Goal: Task Accomplishment & Management: Manage account settings

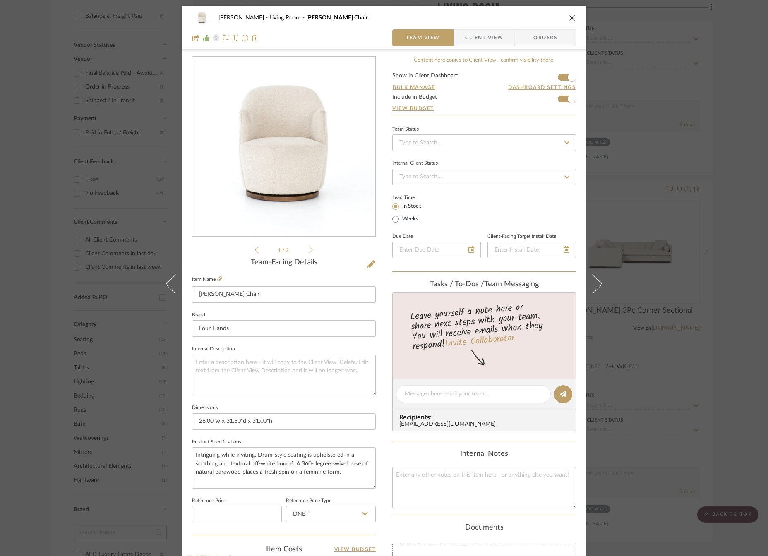
scroll to position [214, 0]
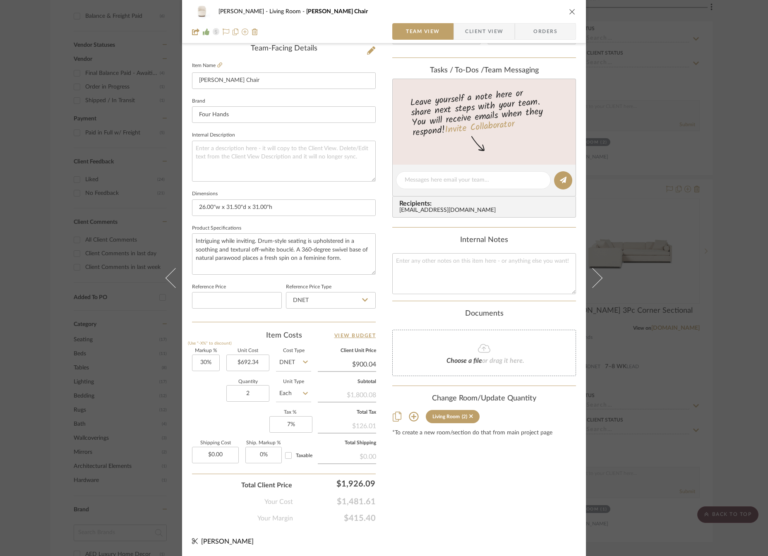
click at [388, 476] on div "[PERSON_NAME] Living Room Aurora Swivel Chair Team View Client View Orders 1 / …" at bounding box center [384, 174] width 404 height 764
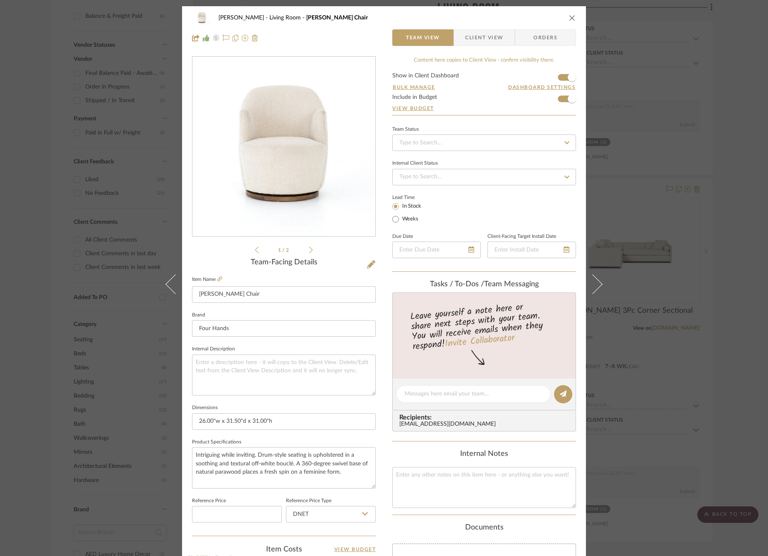
click at [569, 17] on icon "close" at bounding box center [572, 17] width 7 height 7
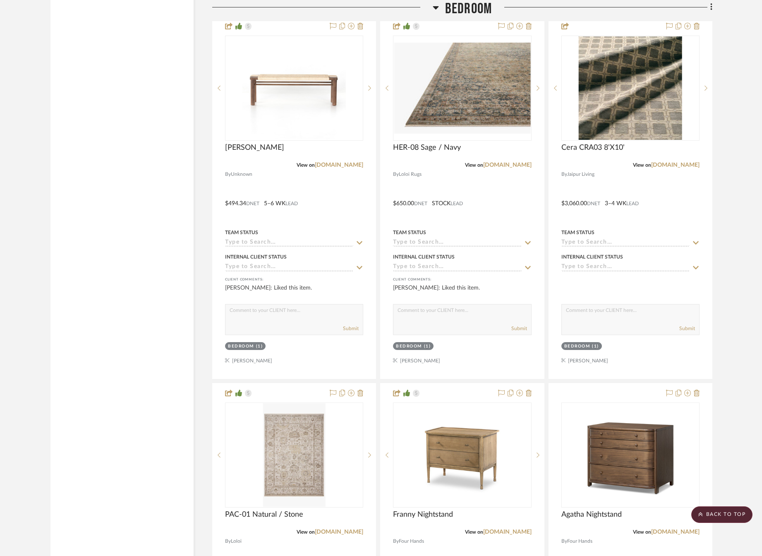
scroll to position [2855, 0]
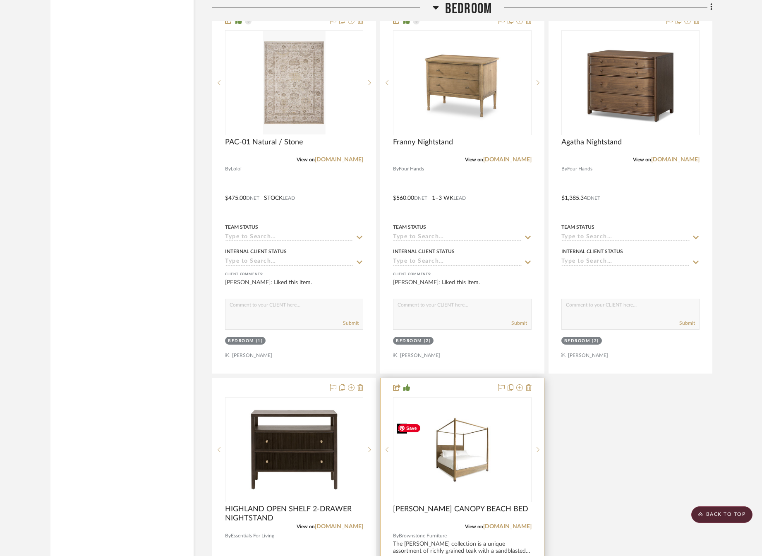
click at [454, 470] on img "0" at bounding box center [462, 450] width 137 height 66
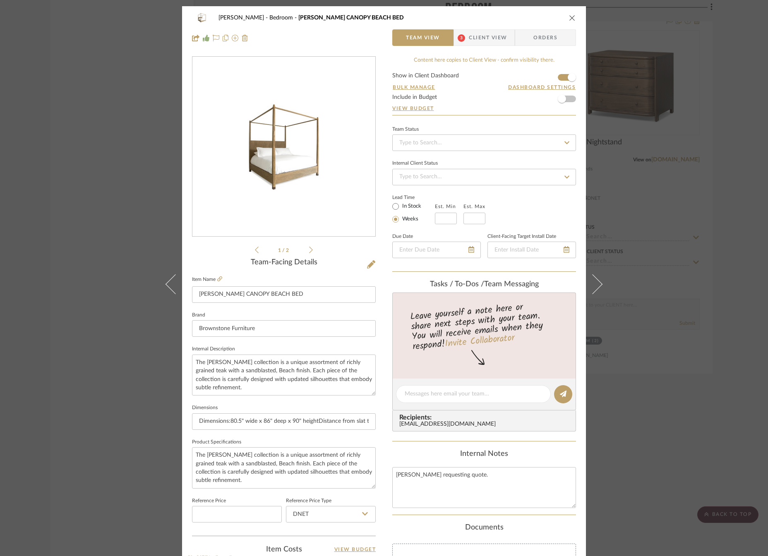
scroll to position [214, 0]
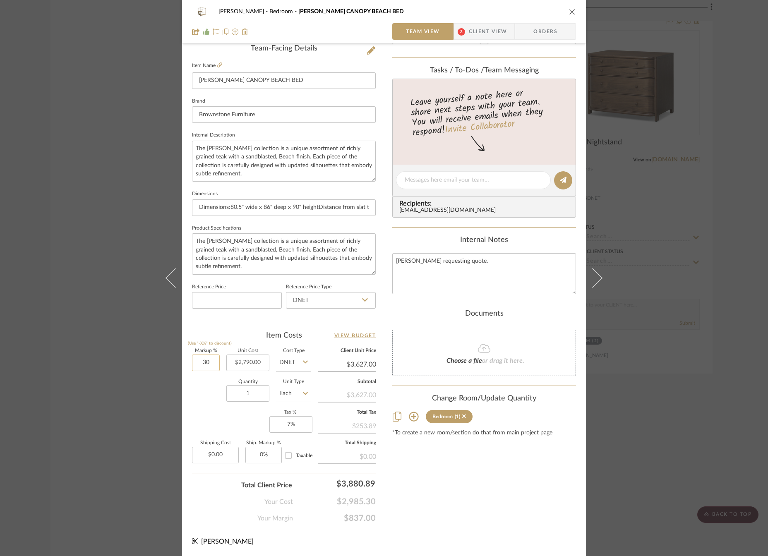
click at [204, 366] on input "30" at bounding box center [206, 363] width 28 height 17
type input "35%"
click at [201, 407] on div "Quantity 1 Unit Type Each" at bounding box center [251, 394] width 119 height 29
type input "$3,766.50"
click at [456, 477] on div "Content here copies to Client View - confirm visibility there. Show in Client D…" at bounding box center [484, 182] width 184 height 681
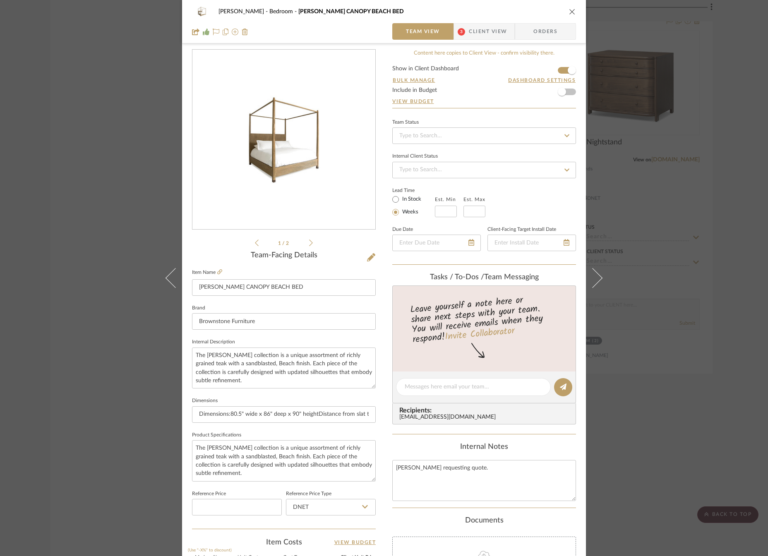
scroll to position [0, 0]
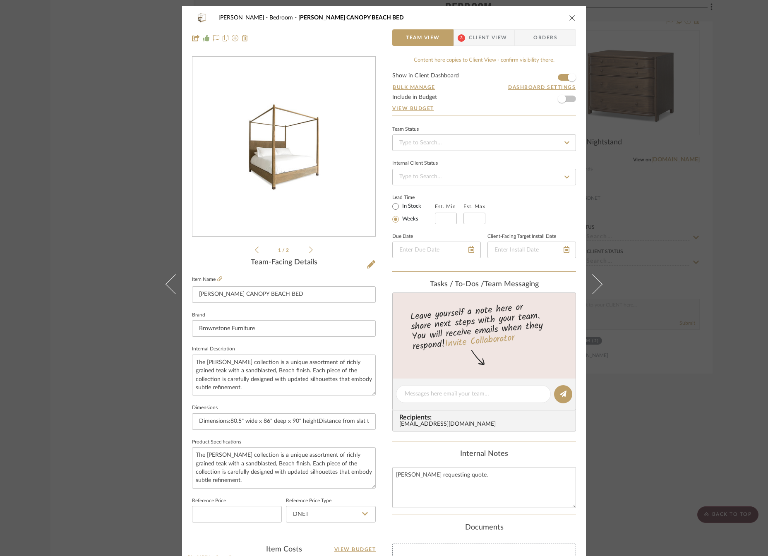
click at [569, 19] on icon "close" at bounding box center [572, 17] width 7 height 7
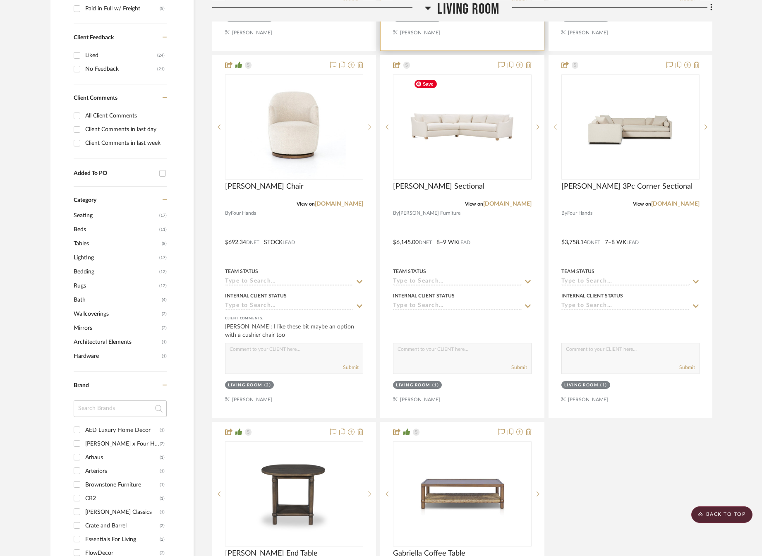
scroll to position [497, 0]
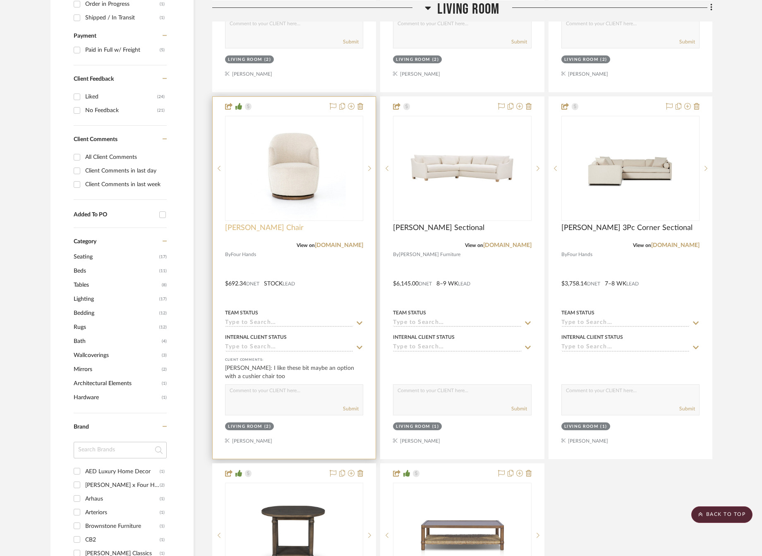
click at [254, 227] on span "[PERSON_NAME] Chair" at bounding box center [264, 227] width 79 height 9
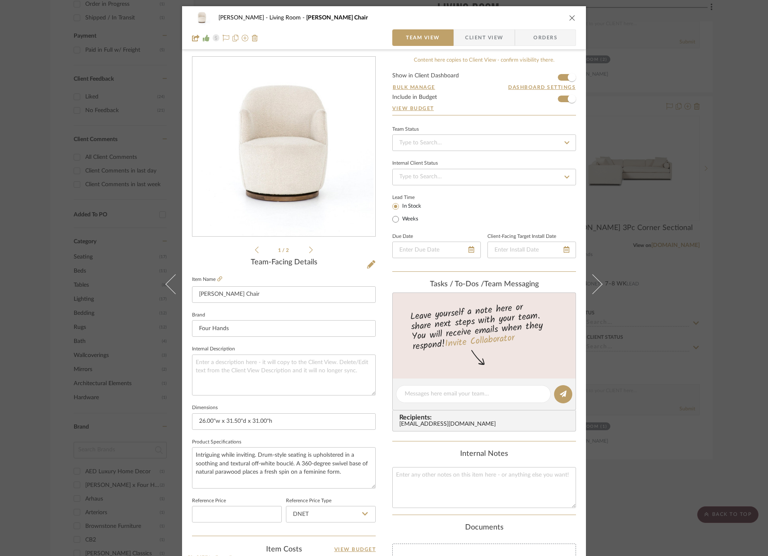
scroll to position [214, 0]
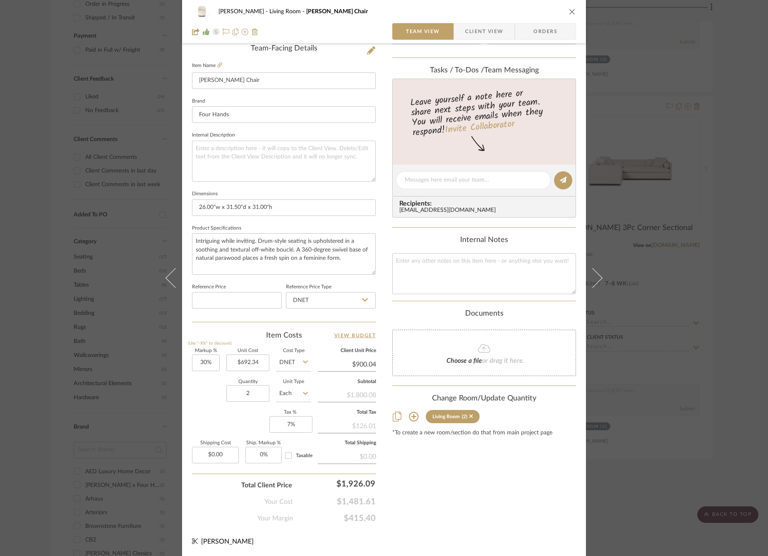
click at [573, 11] on button "close" at bounding box center [571, 11] width 7 height 7
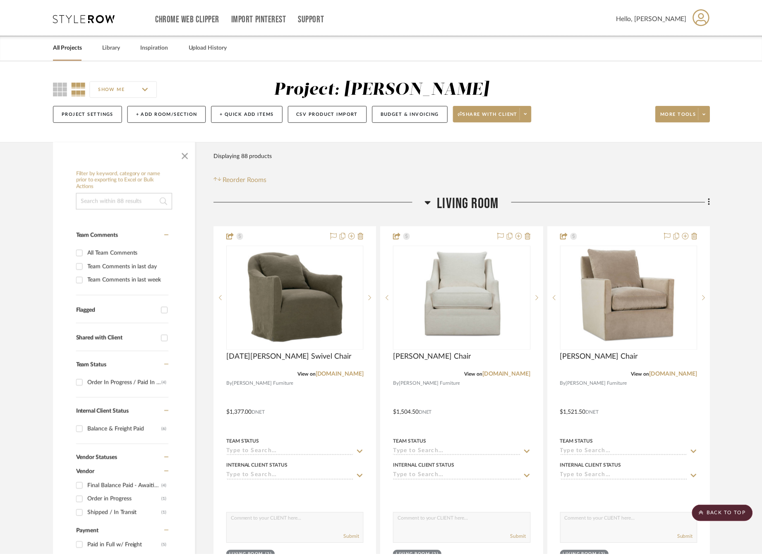
scroll to position [497, 0]
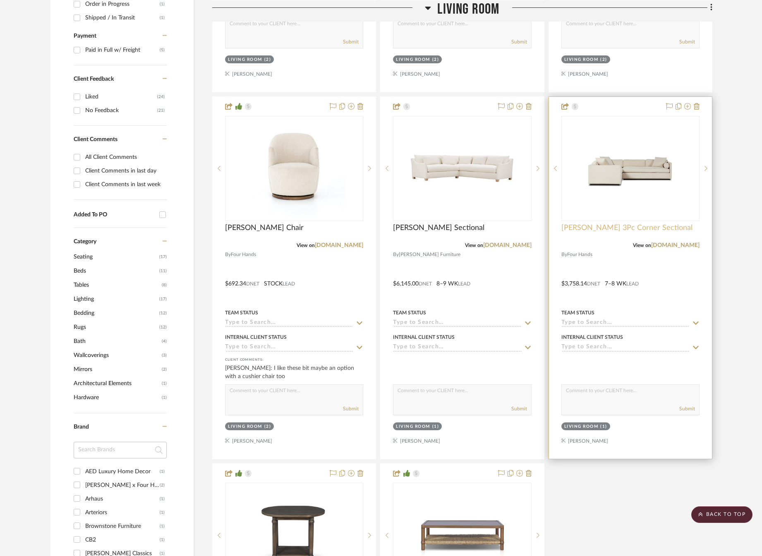
click at [603, 225] on span "[PERSON_NAME] 3Pc Corner Sectional" at bounding box center [626, 227] width 131 height 9
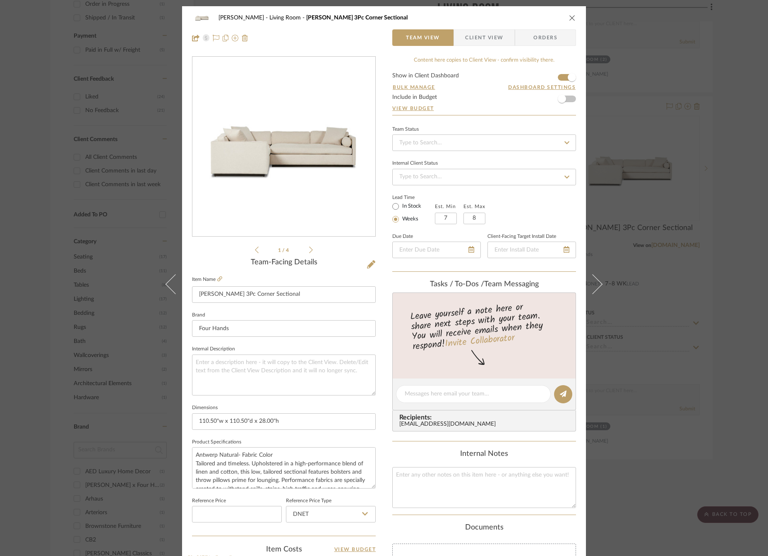
scroll to position [214, 0]
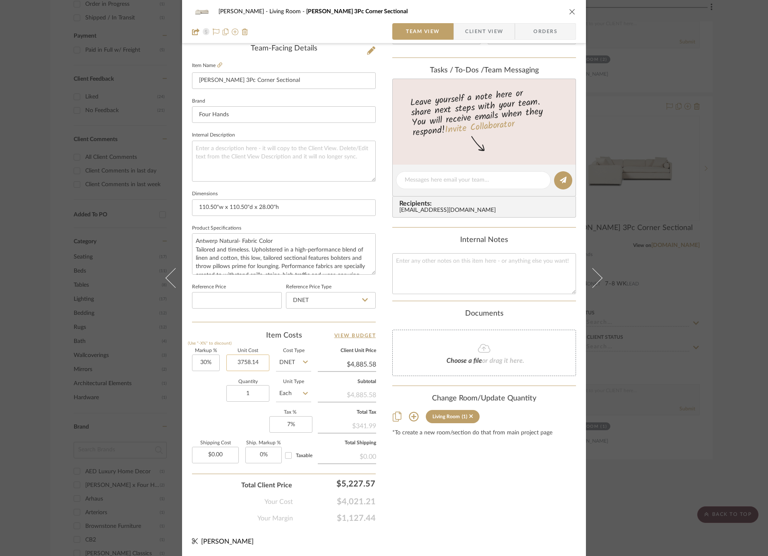
click at [250, 359] on input "3758.14" at bounding box center [247, 363] width 43 height 17
type input "$3,758.14"
click at [571, 11] on icon "close" at bounding box center [572, 11] width 7 height 7
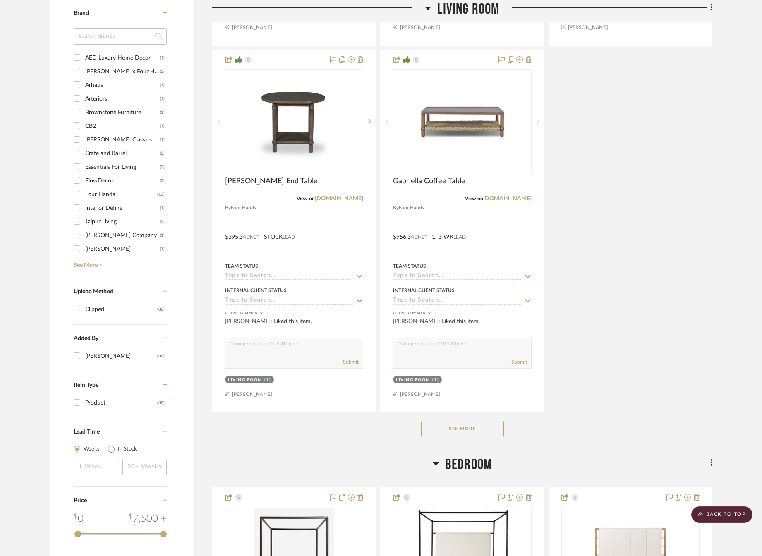
scroll to position [952, 0]
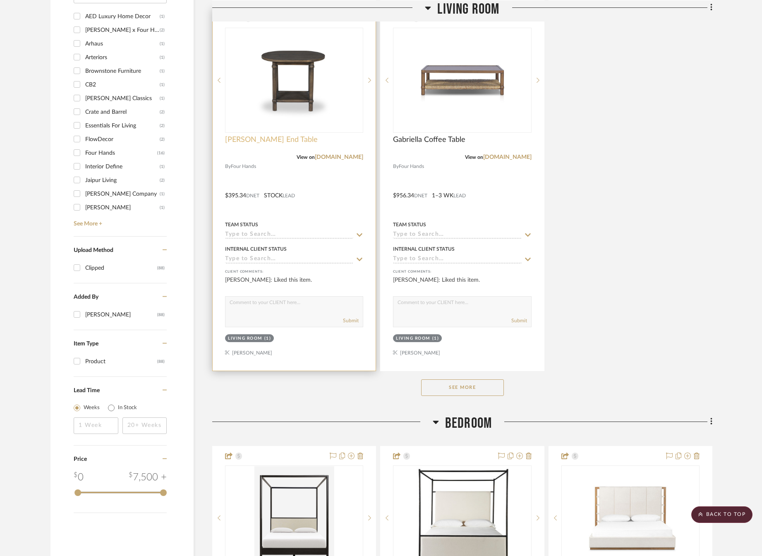
click at [254, 139] on span "[PERSON_NAME] End Table" at bounding box center [271, 139] width 93 height 9
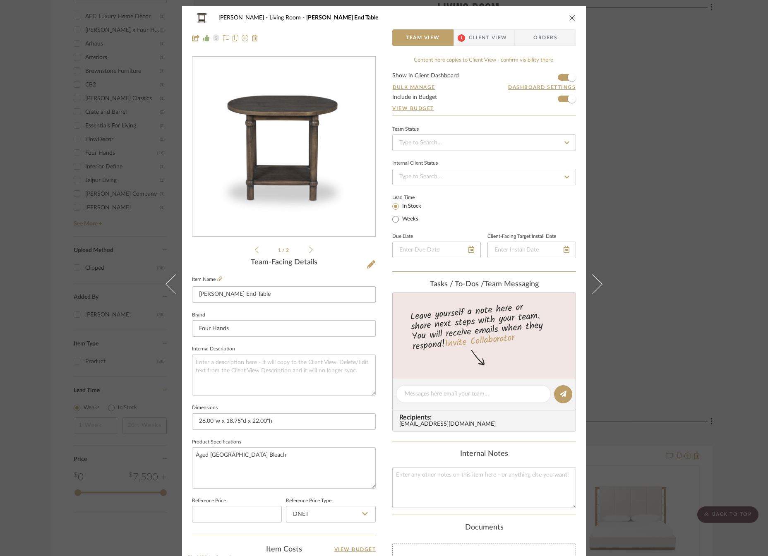
scroll to position [207, 0]
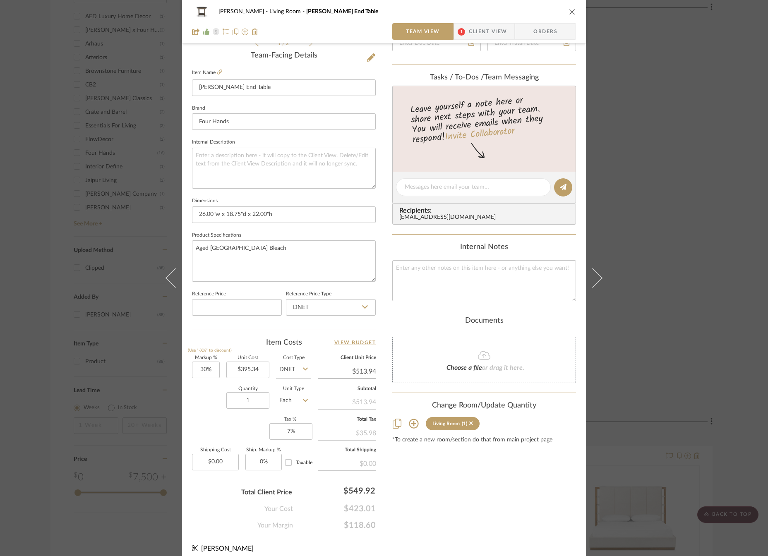
click at [569, 12] on icon "close" at bounding box center [572, 11] width 7 height 7
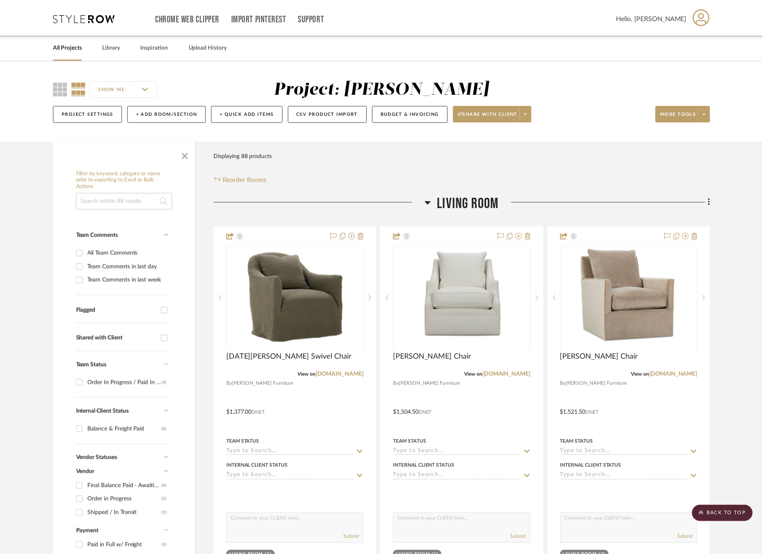
scroll to position [952, 0]
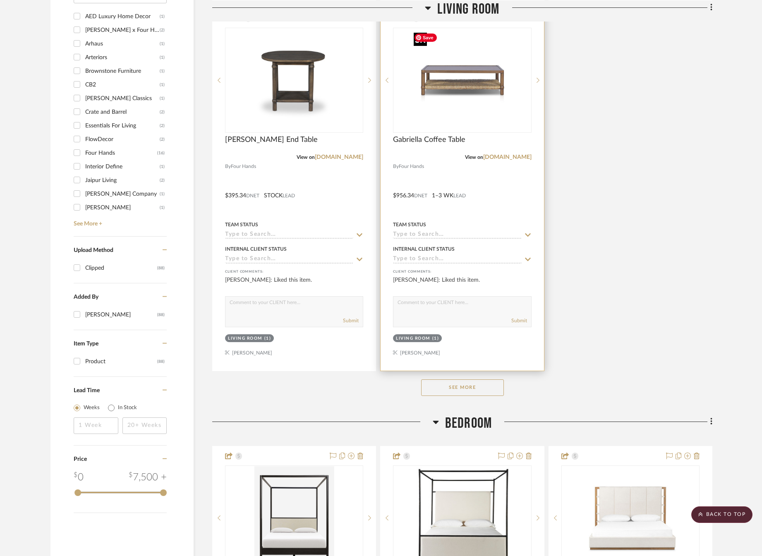
click at [464, 84] on img "0" at bounding box center [461, 80] width 103 height 103
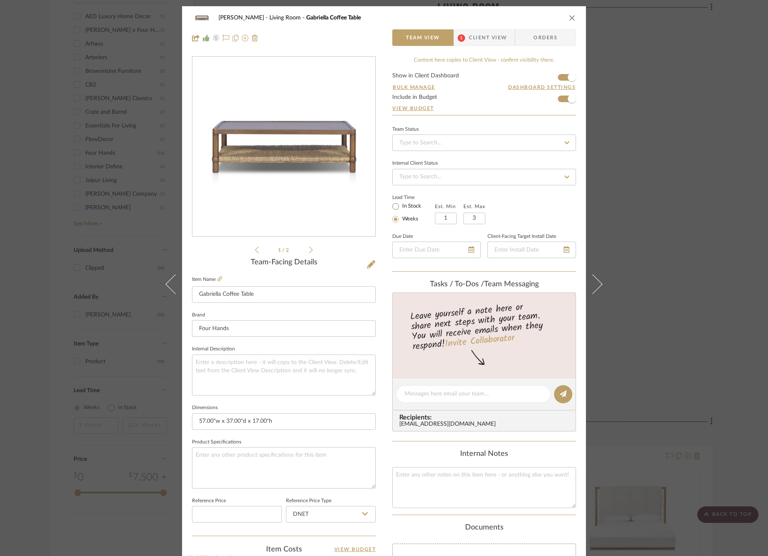
scroll to position [214, 0]
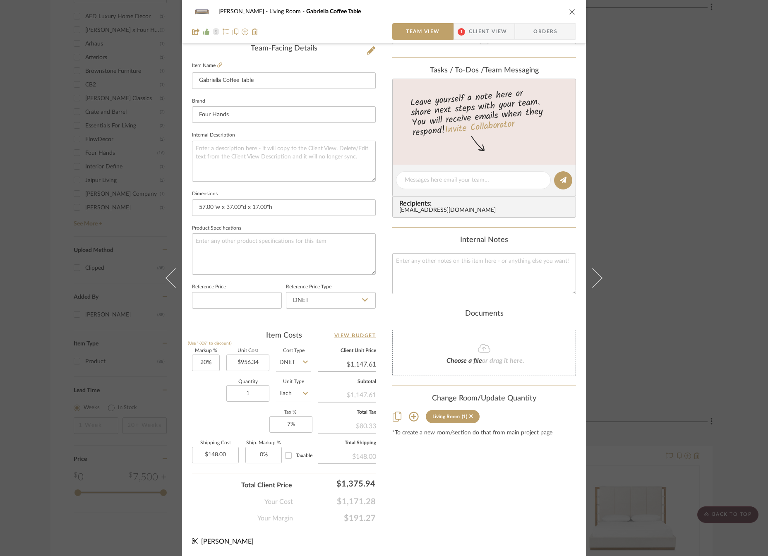
click at [569, 11] on icon "close" at bounding box center [572, 11] width 7 height 7
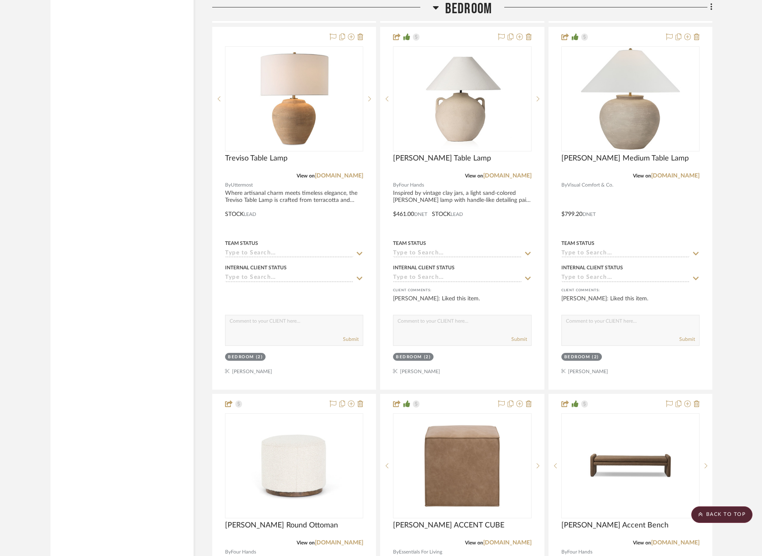
scroll to position [1945, 0]
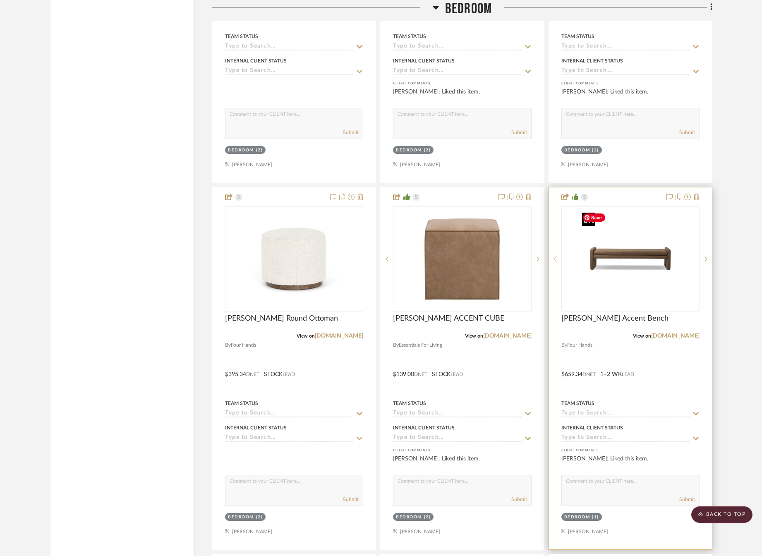
click at [613, 254] on img "0" at bounding box center [630, 258] width 103 height 103
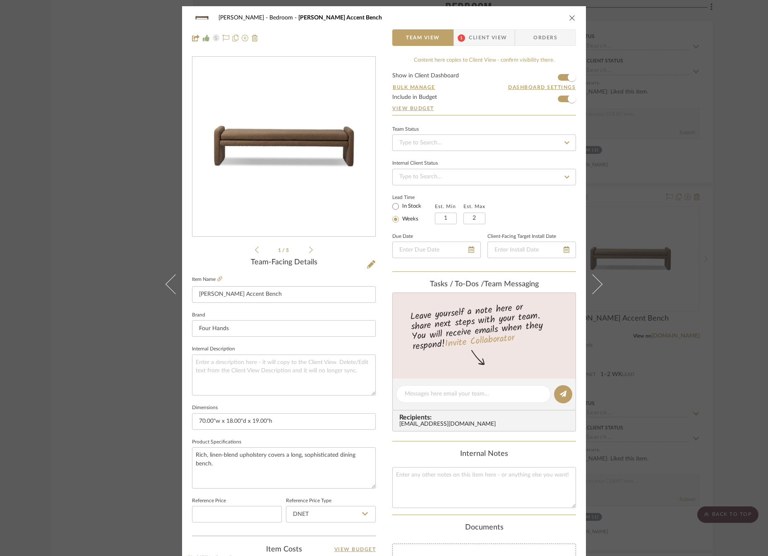
scroll to position [214, 0]
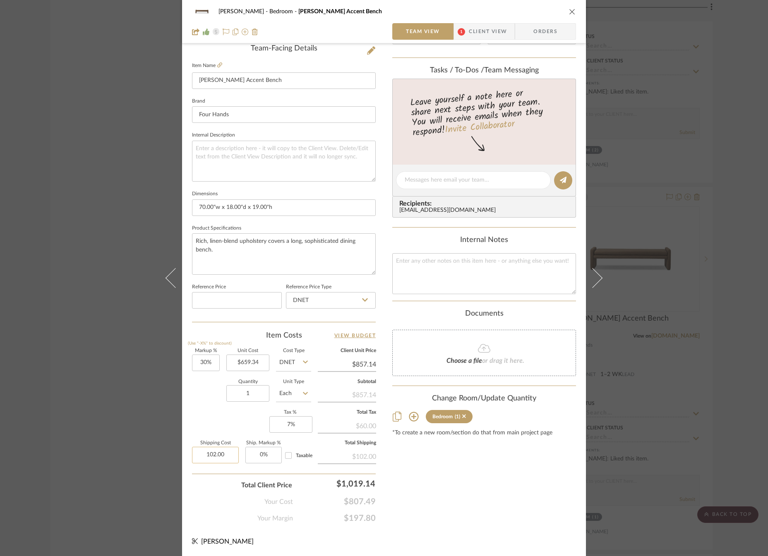
click at [227, 456] on input "102.00" at bounding box center [215, 455] width 47 height 17
type input "$0.00"
click at [387, 475] on div "[PERSON_NAME] Bedroom [PERSON_NAME] Accent Bench Team View 1 Client View Orders…" at bounding box center [384, 174] width 404 height 764
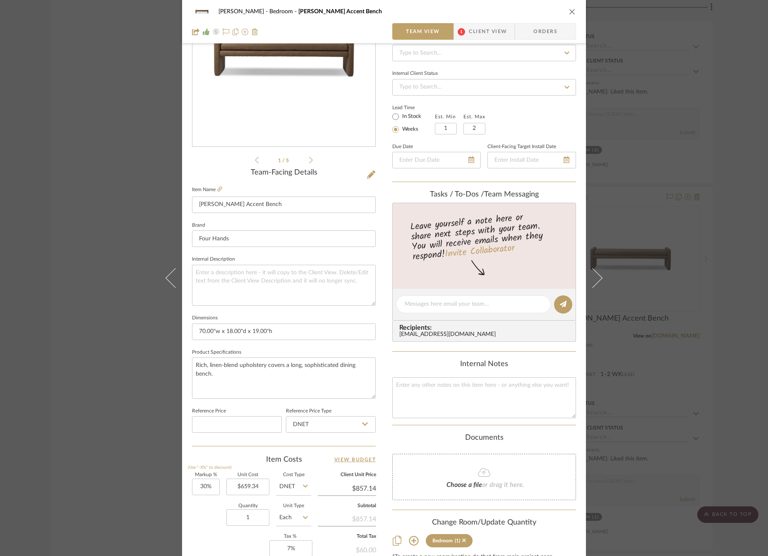
click at [573, 12] on div "[PERSON_NAME] Bedroom [PERSON_NAME] Accent Bench Team View 1 Client View Orders" at bounding box center [384, 21] width 404 height 43
click at [569, 10] on icon "close" at bounding box center [572, 11] width 7 height 7
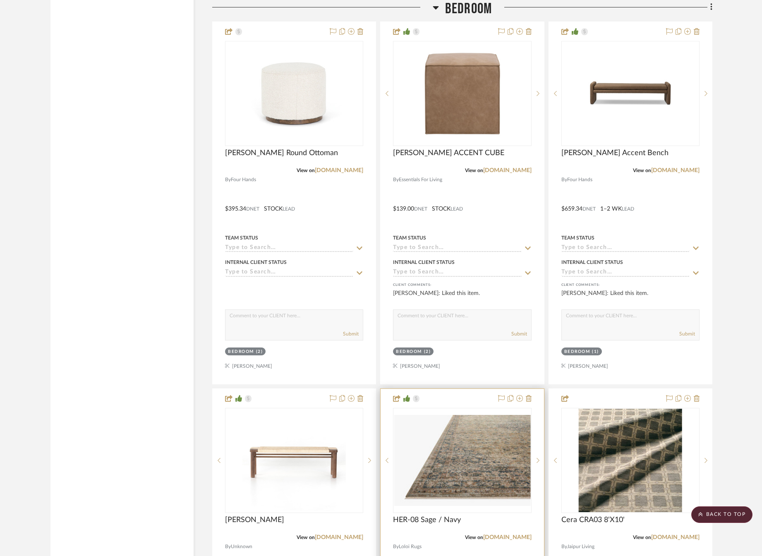
scroll to position [2234, 0]
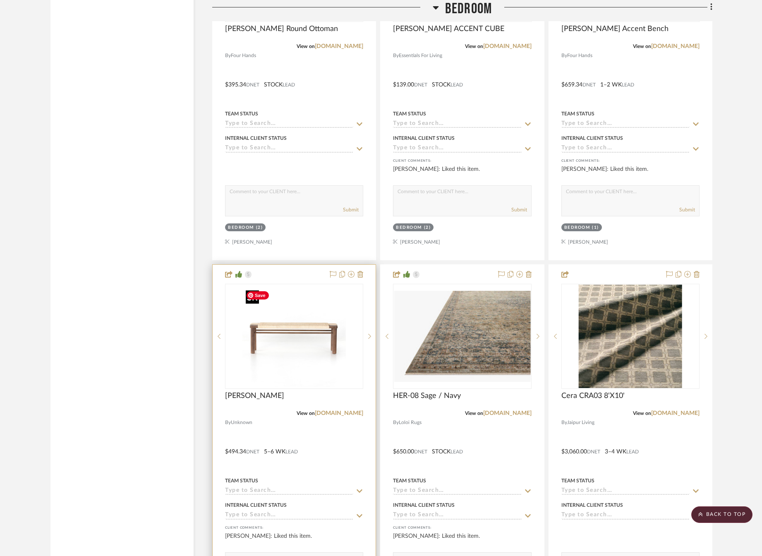
click at [282, 342] on img "0" at bounding box center [293, 336] width 103 height 103
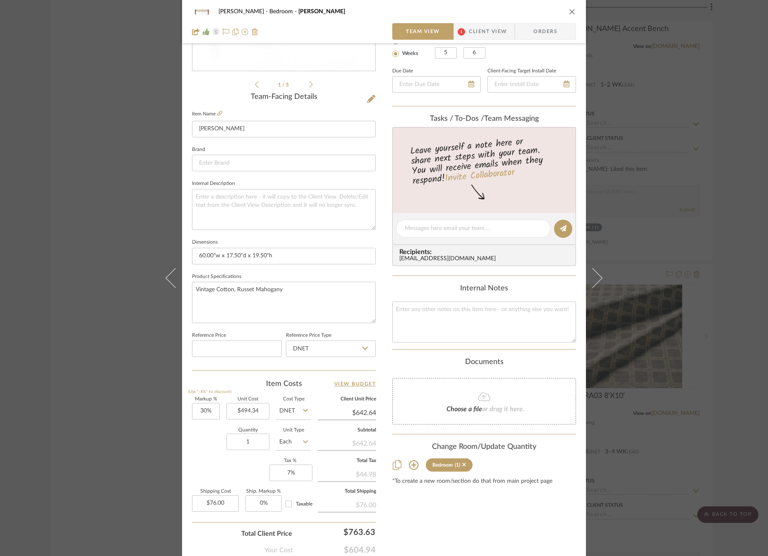
scroll to position [207, 0]
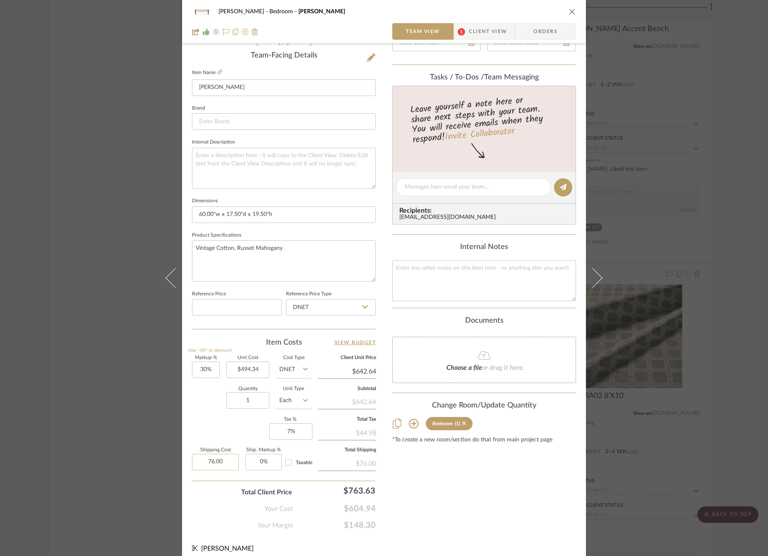
click at [215, 464] on input "76.00" at bounding box center [215, 462] width 47 height 17
type input "$76.00"
click at [414, 484] on div "Content here copies to Client View - confirm visibility there. Show in Client D…" at bounding box center [484, 189] width 184 height 681
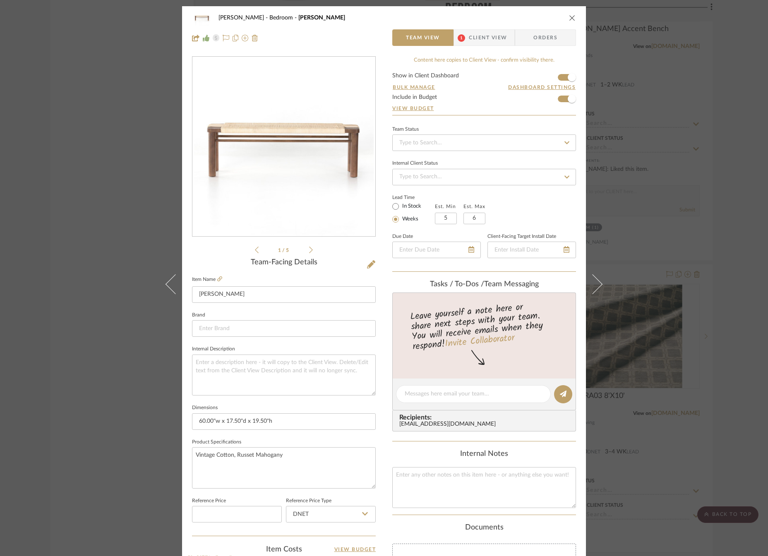
click at [570, 19] on icon "close" at bounding box center [572, 17] width 7 height 7
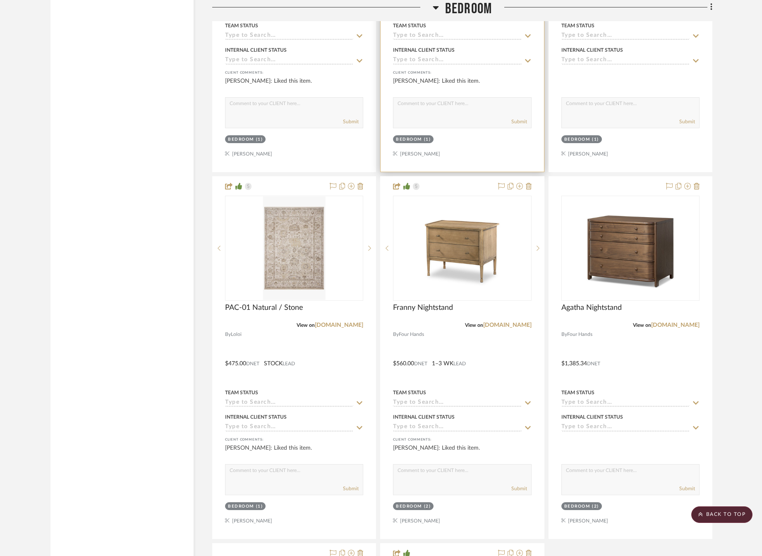
scroll to position [2731, 0]
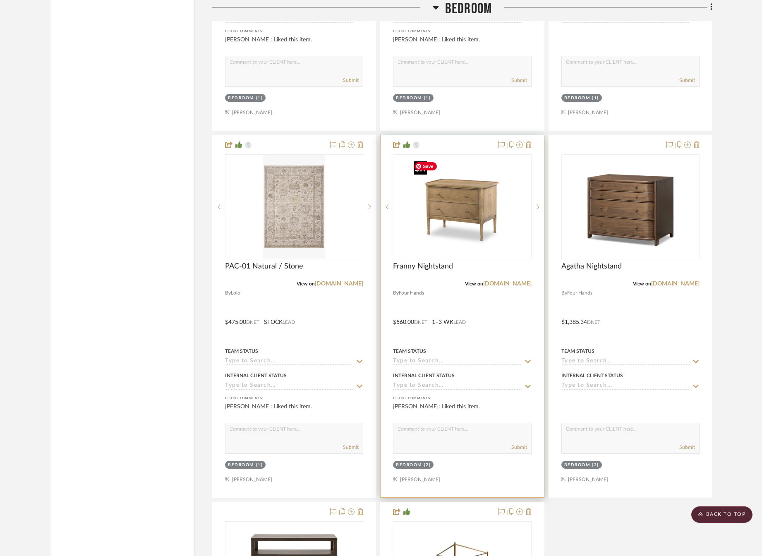
click at [453, 230] on img "0" at bounding box center [461, 206] width 103 height 103
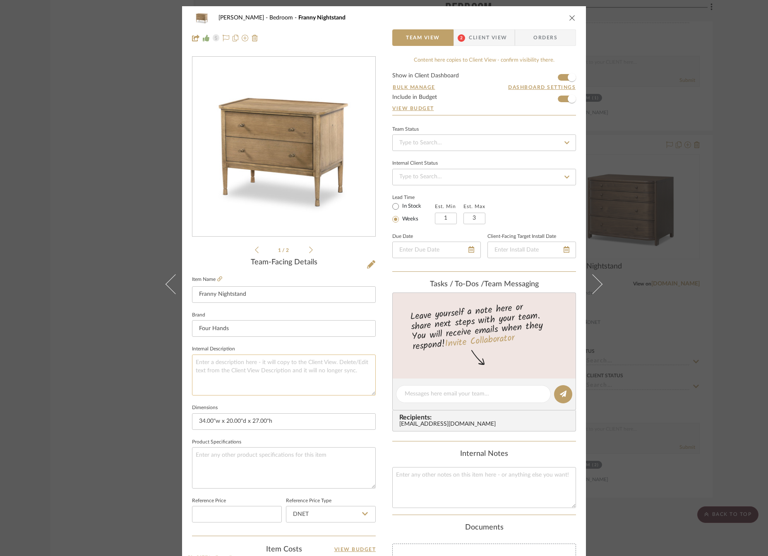
scroll to position [207, 0]
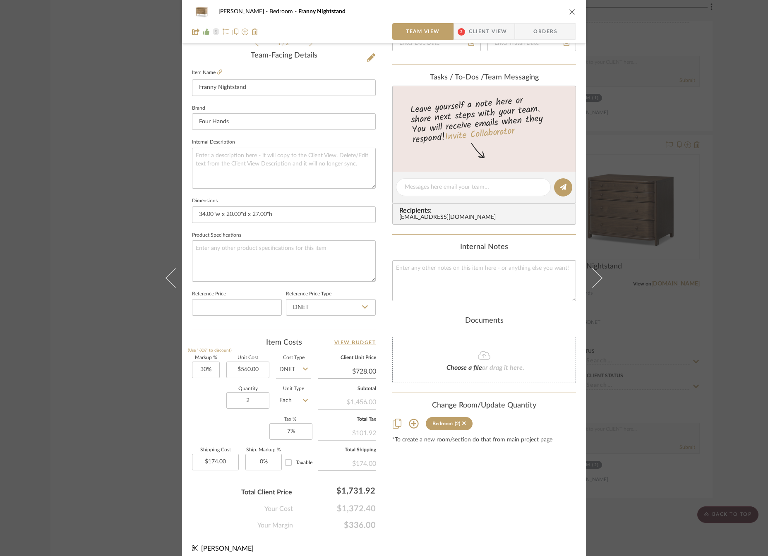
click at [569, 13] on icon "close" at bounding box center [572, 11] width 7 height 7
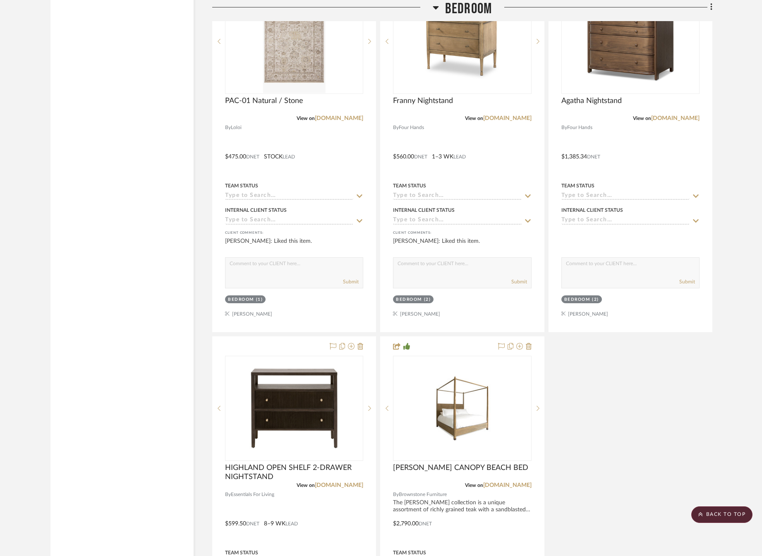
scroll to position [3062, 0]
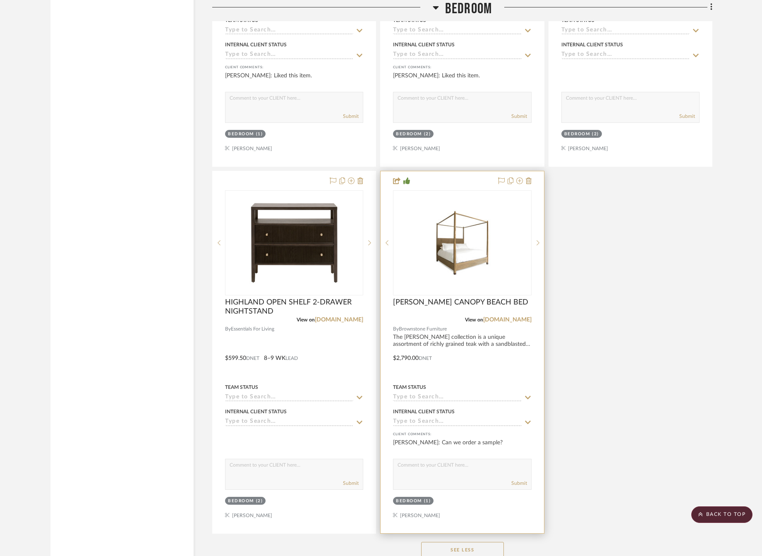
click at [453, 281] on div "0" at bounding box center [461, 243] width 137 height 104
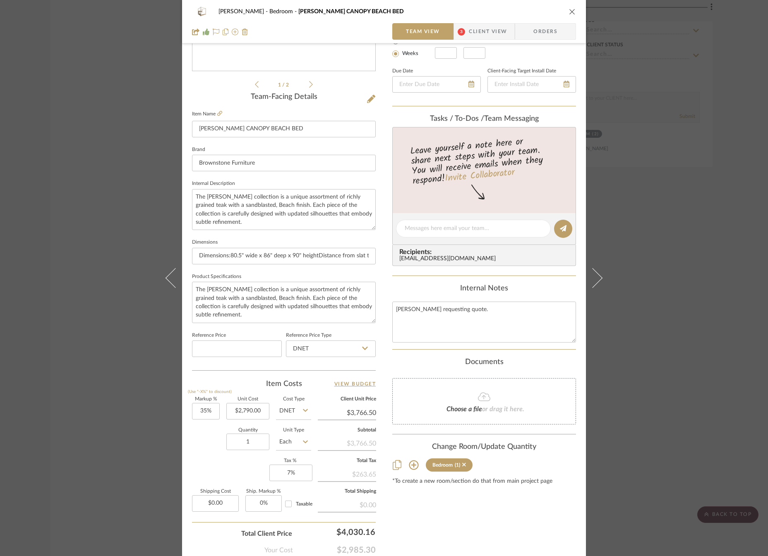
scroll to position [214, 0]
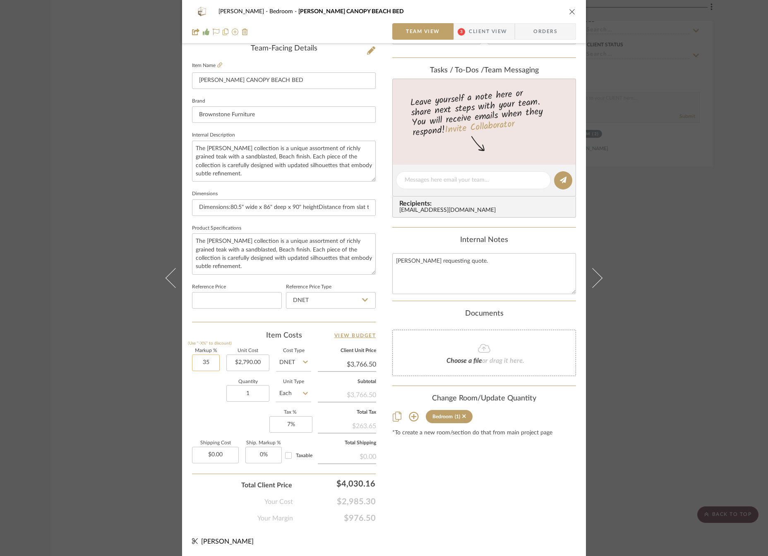
click at [203, 359] on input "35" at bounding box center [206, 363] width 28 height 17
type input "40%"
click at [202, 387] on div "Quantity 1 Unit Type Each" at bounding box center [251, 394] width 119 height 29
type input "$3,906.00"
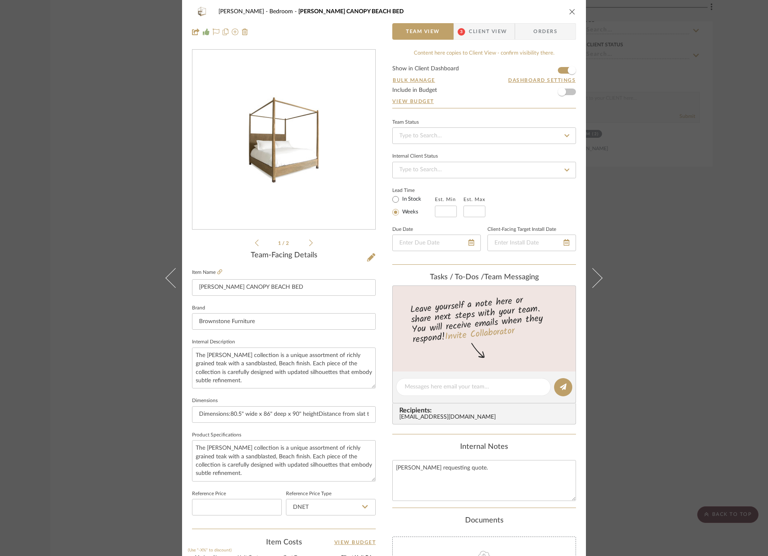
scroll to position [0, 0]
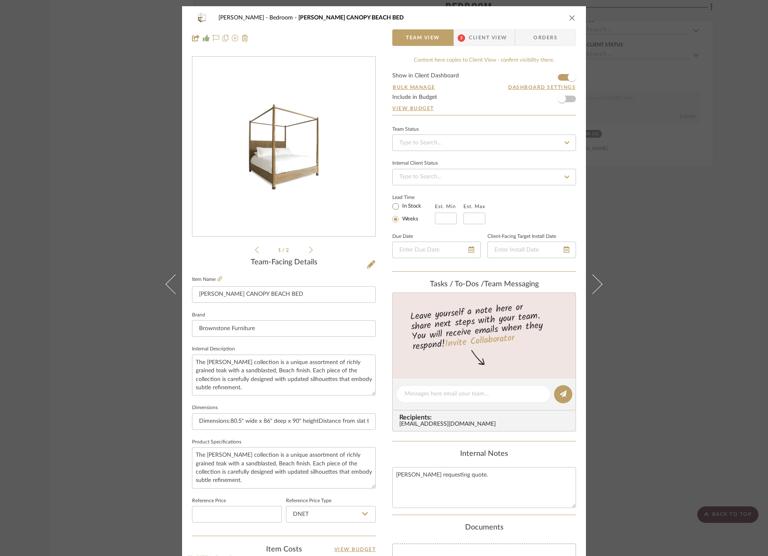
click at [471, 36] on span "Client View" at bounding box center [488, 37] width 38 height 17
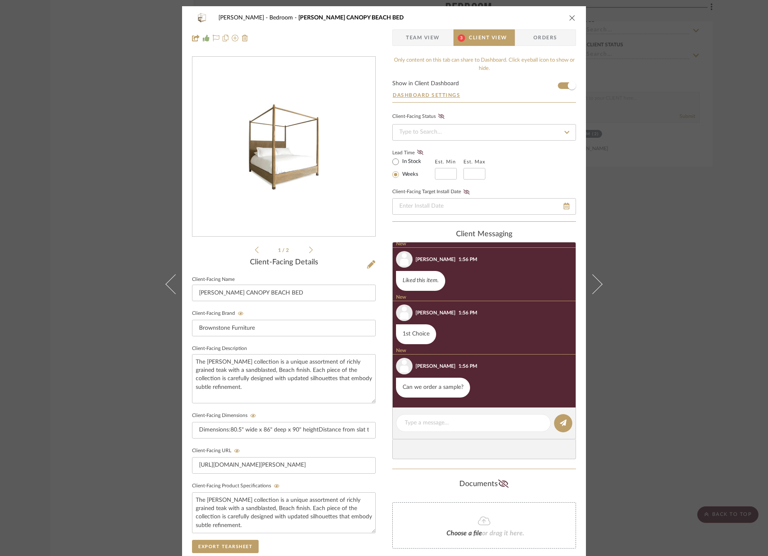
click at [569, 17] on icon "close" at bounding box center [572, 17] width 7 height 7
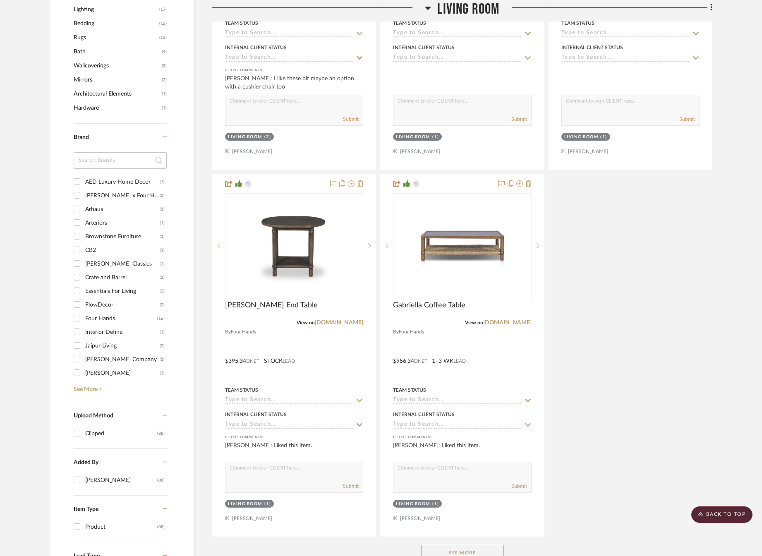
scroll to position [1034, 0]
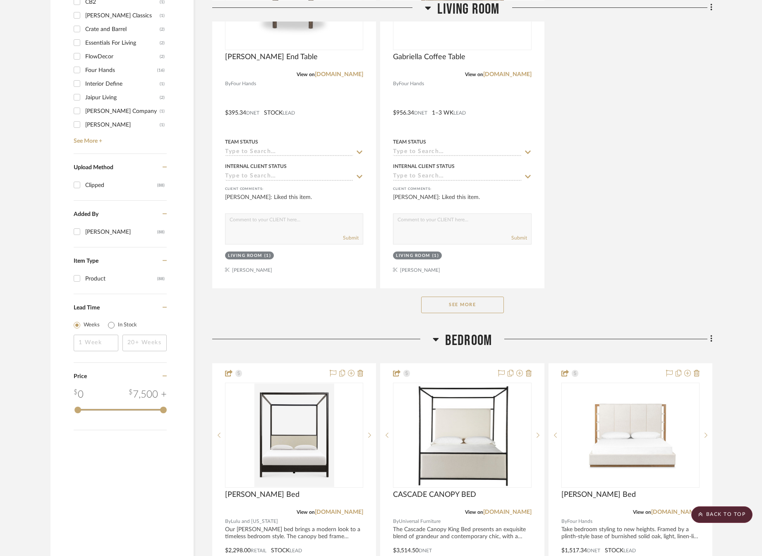
click at [461, 308] on button "See More" at bounding box center [462, 305] width 83 height 17
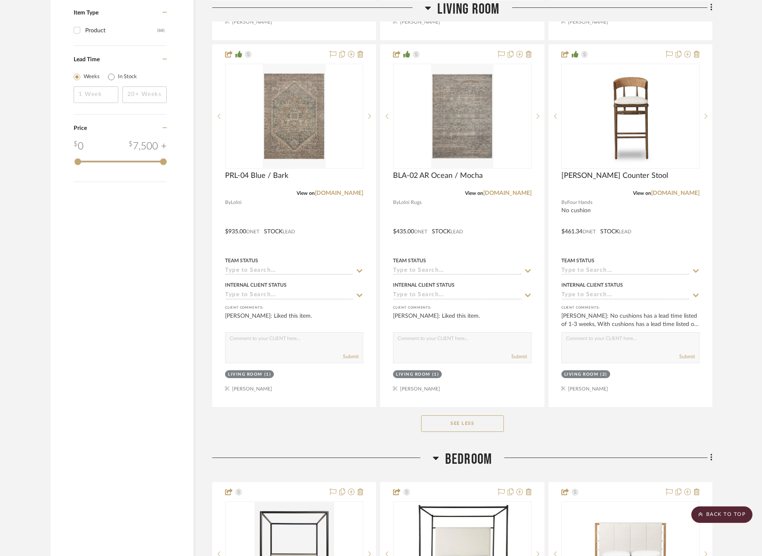
scroll to position [1117, 0]
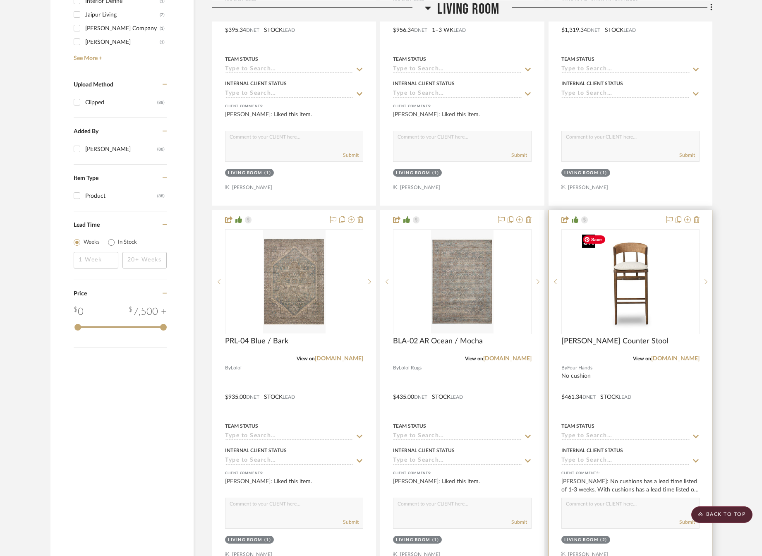
click at [593, 307] on div at bounding box center [630, 281] width 138 height 105
click at [616, 340] on span "[PERSON_NAME] Counter Stool" at bounding box center [614, 341] width 107 height 9
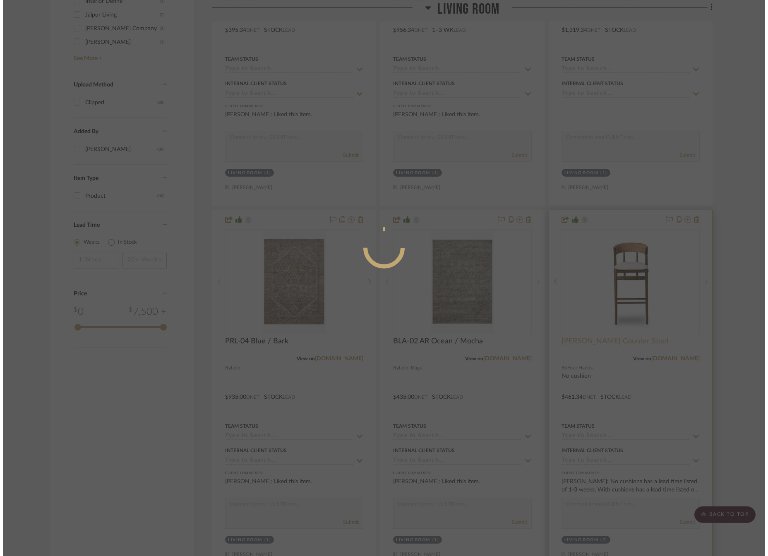
scroll to position [0, 0]
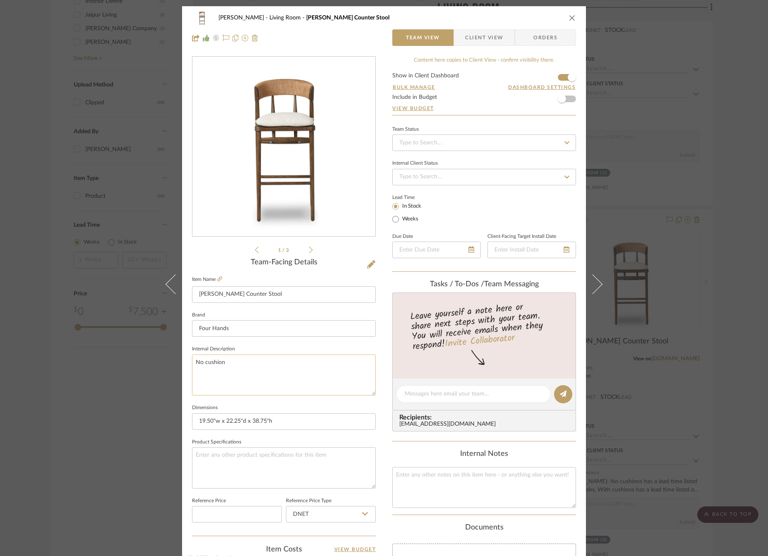
click at [226, 362] on textarea "No cushion" at bounding box center [284, 375] width 184 height 41
drag, startPoint x: 200, startPoint y: 362, endPoint x: 192, endPoint y: 365, distance: 8.6
click at [192, 365] on textarea "No cushion" at bounding box center [284, 375] width 184 height 41
click at [233, 365] on textarea "with cushion" at bounding box center [284, 375] width 184 height 41
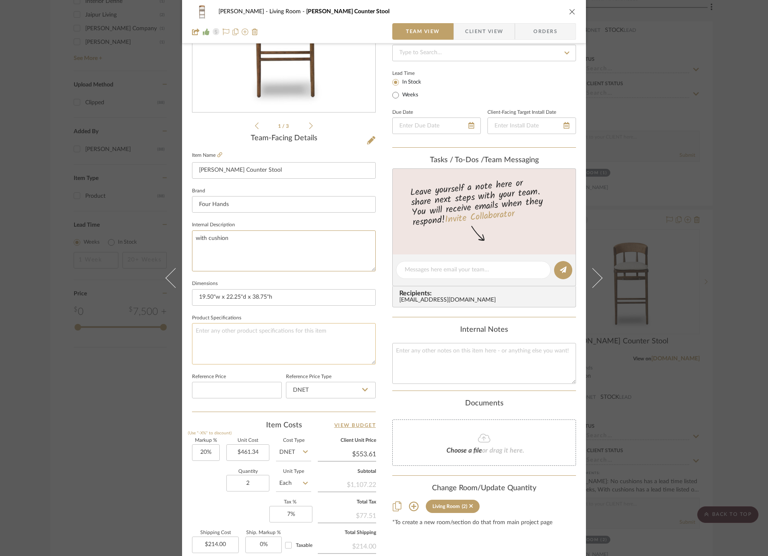
scroll to position [207, 0]
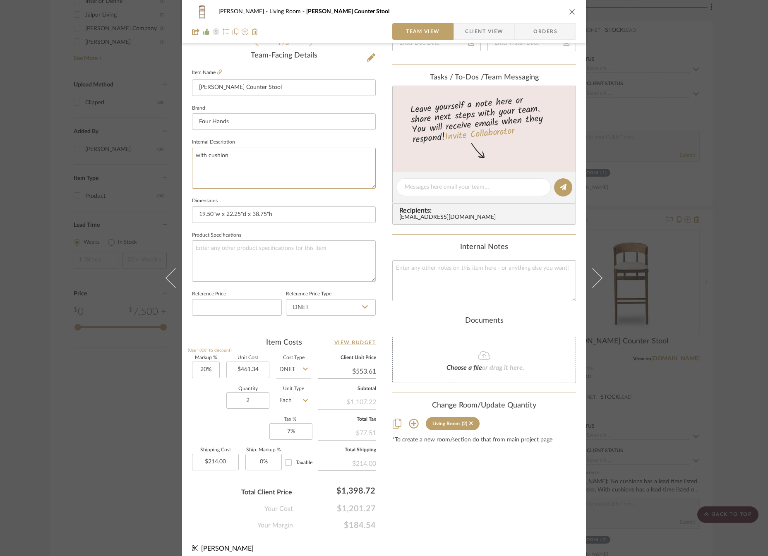
type textarea "with cushion"
click at [247, 367] on input "461.34" at bounding box center [247, 370] width 43 height 17
type input "$527.34"
click at [462, 500] on div "Content here copies to Client View - confirm visibility there. Show in Client D…" at bounding box center [484, 189] width 184 height 681
type input "$632.81"
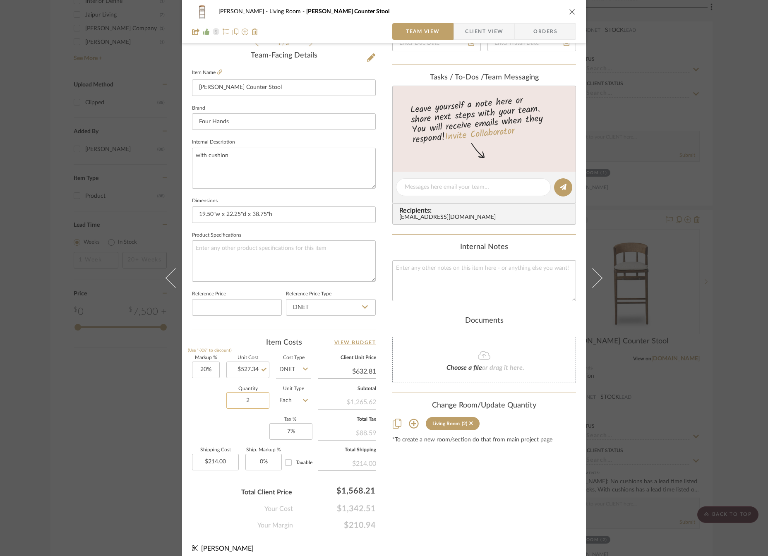
click at [257, 401] on input "2" at bounding box center [247, 400] width 43 height 17
type input "3"
click at [446, 510] on div "Content here copies to Client View - confirm visibility there. Show in Client D…" at bounding box center [484, 189] width 184 height 681
type input "214.00"
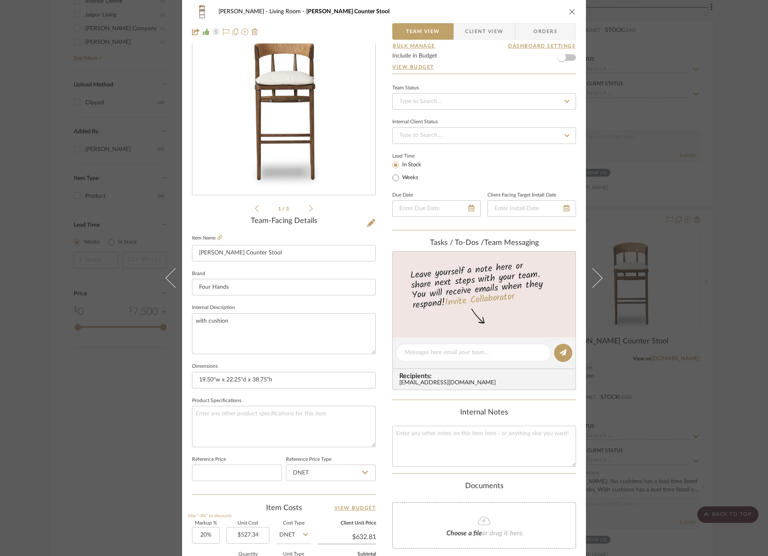
scroll to position [0, 0]
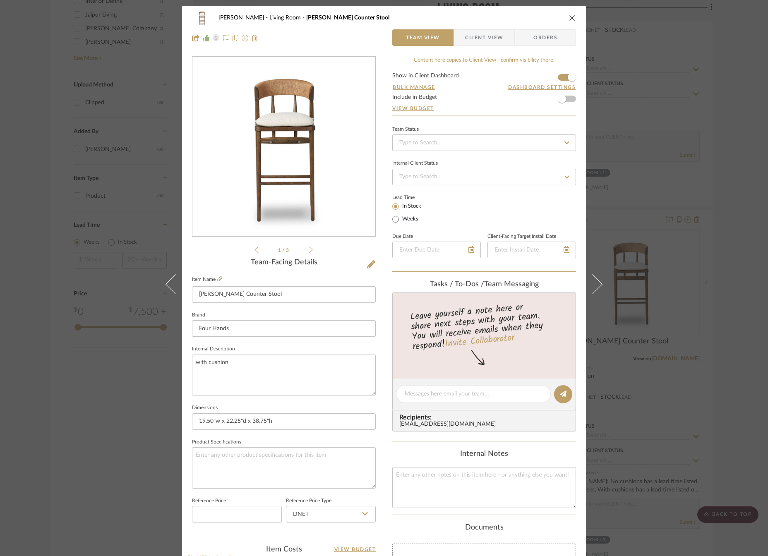
click at [569, 19] on icon "close" at bounding box center [572, 17] width 7 height 7
type input "$0.00"
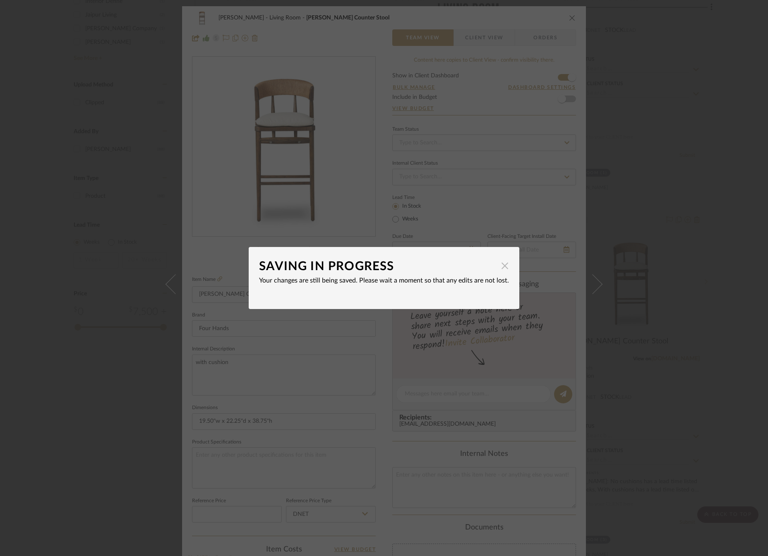
click at [499, 264] on span "button" at bounding box center [505, 265] width 17 height 17
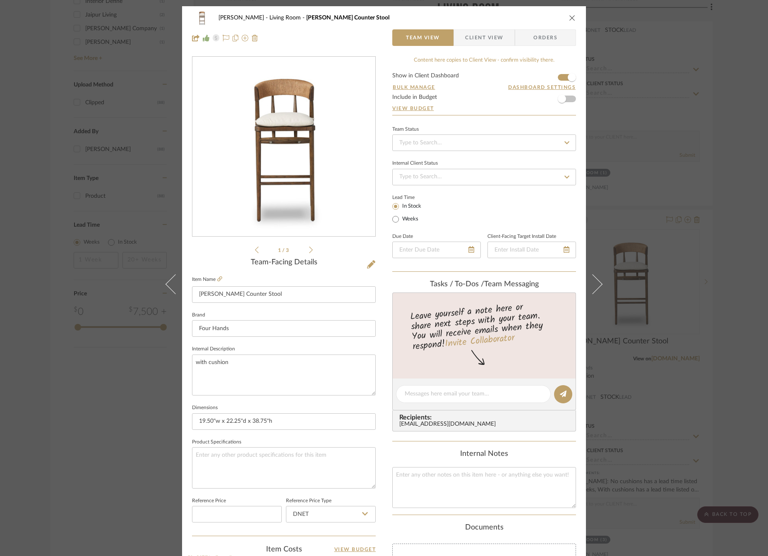
click at [569, 18] on icon "close" at bounding box center [572, 17] width 7 height 7
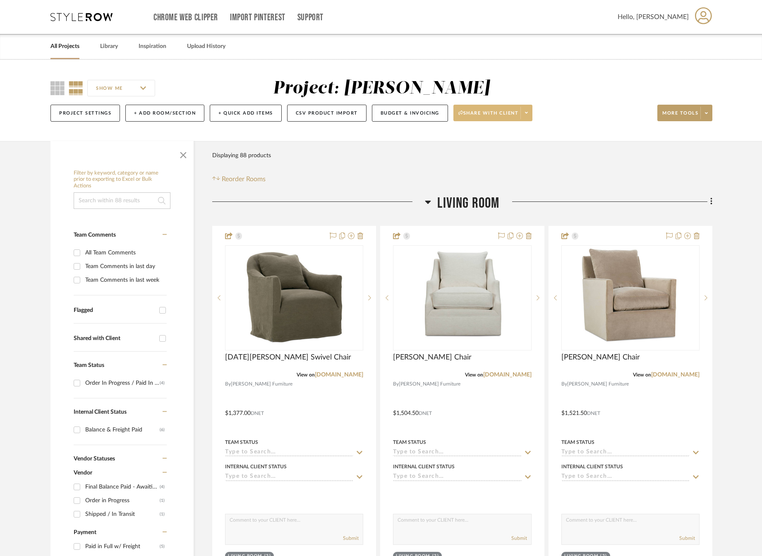
click at [532, 114] on span at bounding box center [527, 113] width 12 height 12
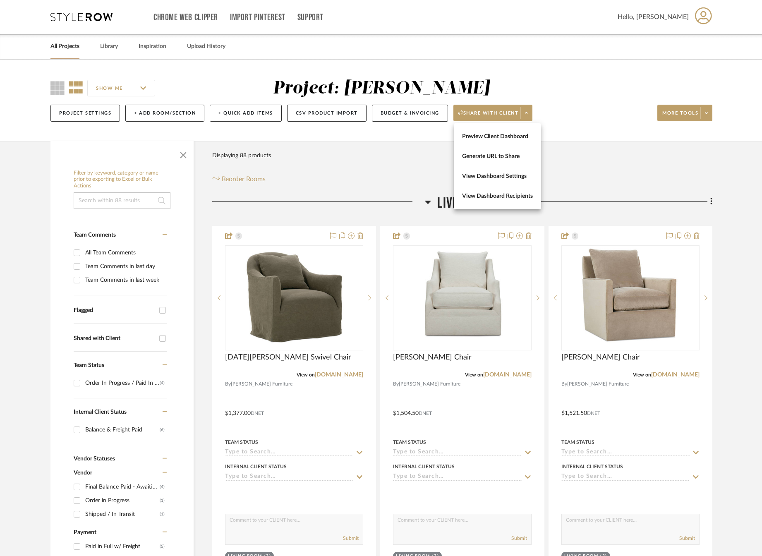
click at [727, 245] on div at bounding box center [381, 278] width 762 height 556
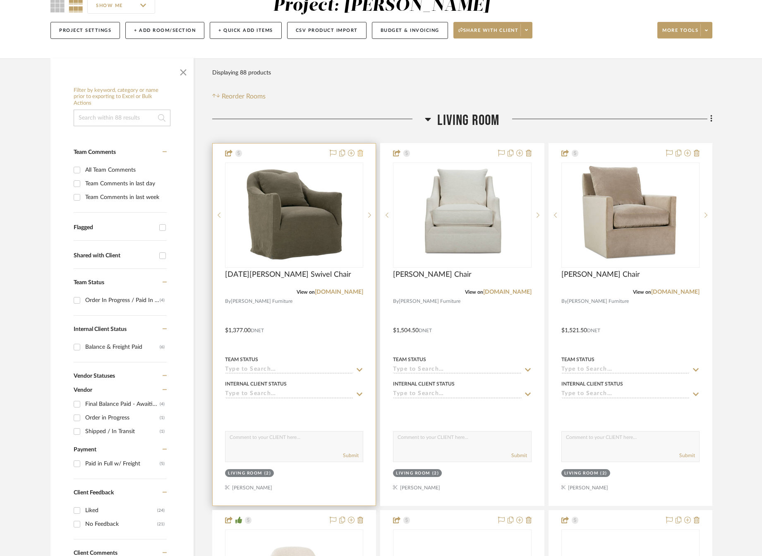
click at [360, 154] on icon at bounding box center [360, 153] width 6 height 7
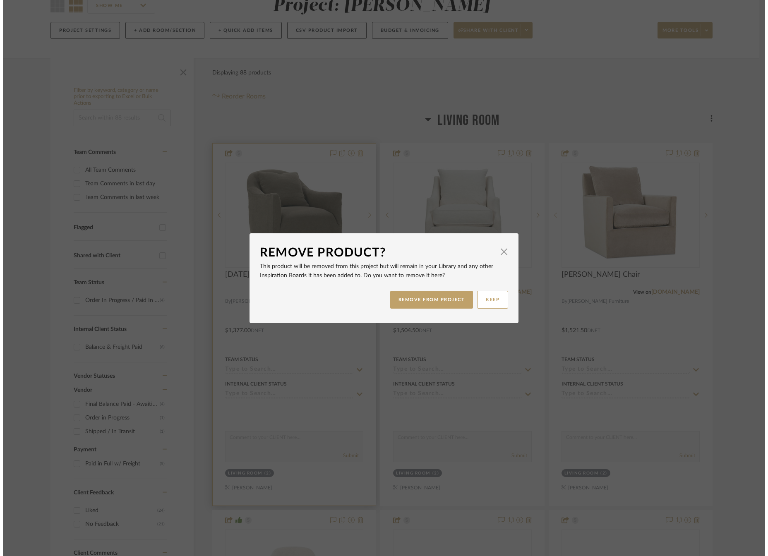
scroll to position [0, 0]
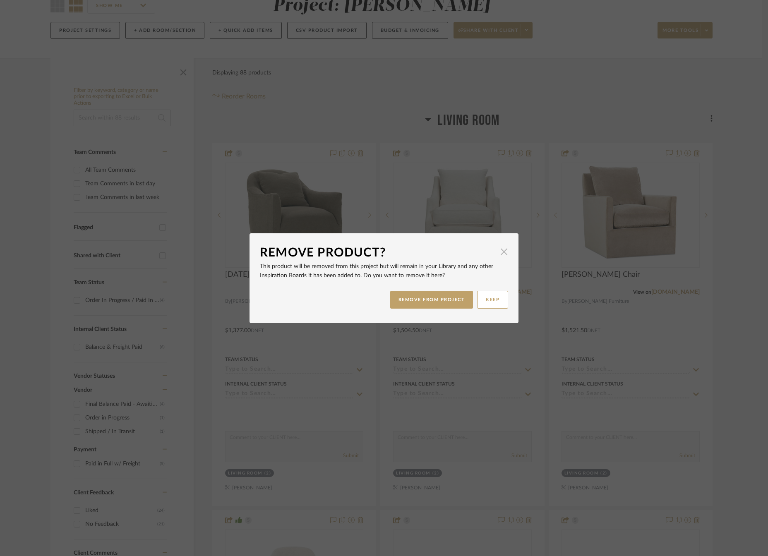
click at [501, 252] on span "button" at bounding box center [504, 252] width 17 height 17
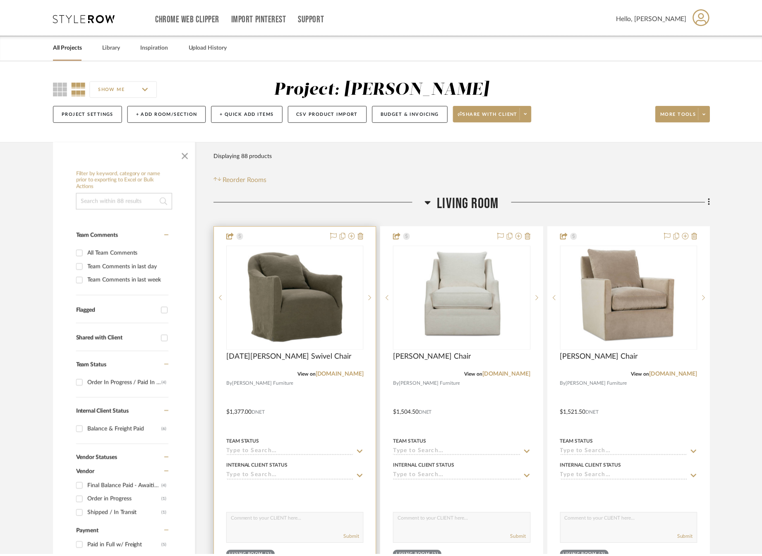
scroll to position [83, 0]
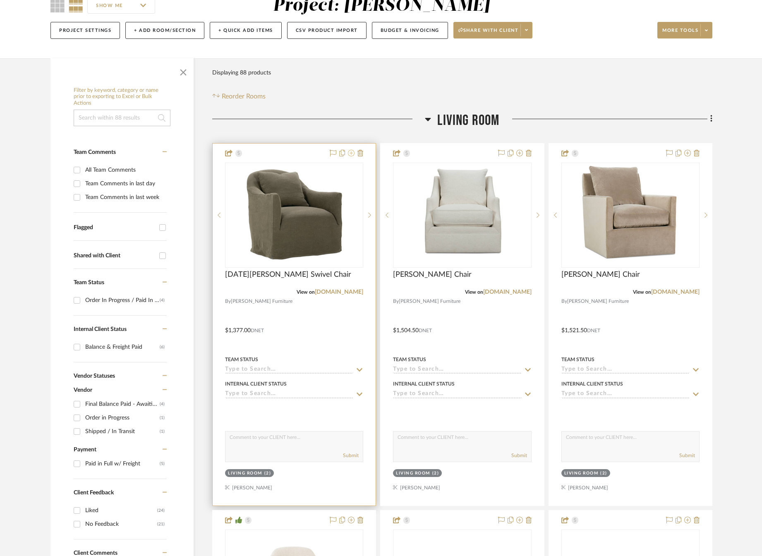
click at [353, 154] on icon at bounding box center [351, 153] width 7 height 7
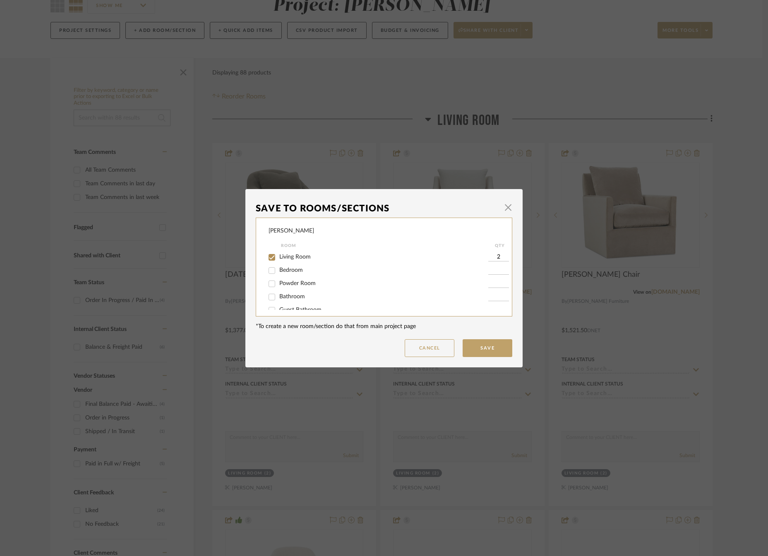
click at [270, 258] on input "Living Room" at bounding box center [271, 257] width 13 height 13
checkbox input "false"
click at [479, 345] on button "Save" at bounding box center [488, 348] width 50 height 18
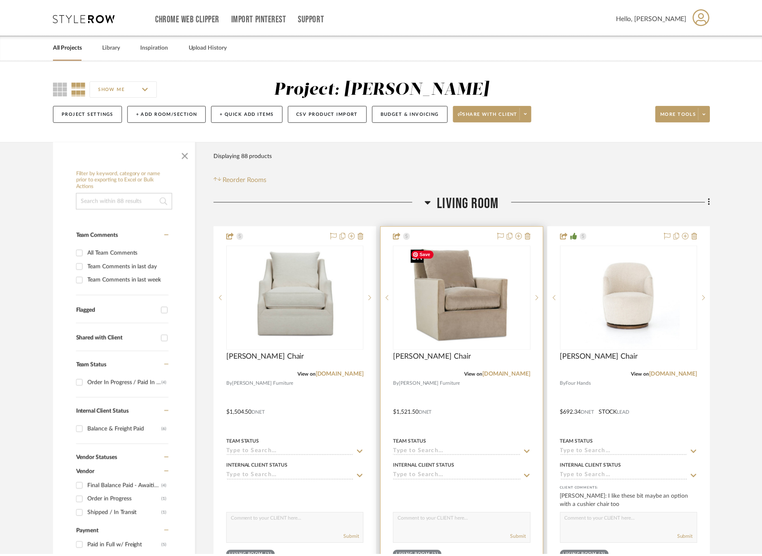
scroll to position [83, 0]
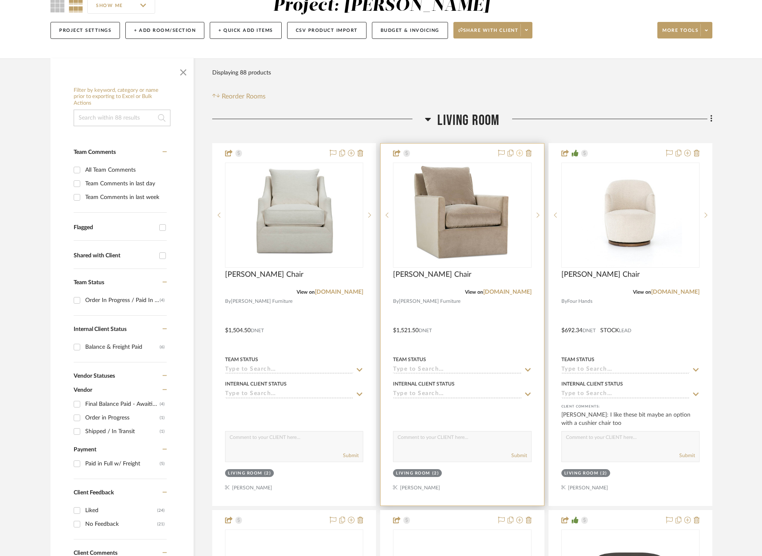
click at [519, 153] on icon at bounding box center [519, 153] width 7 height 7
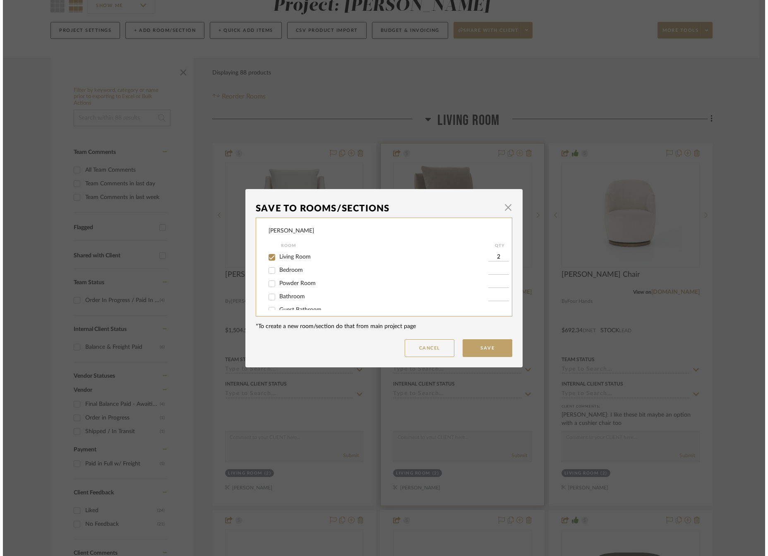
scroll to position [0, 0]
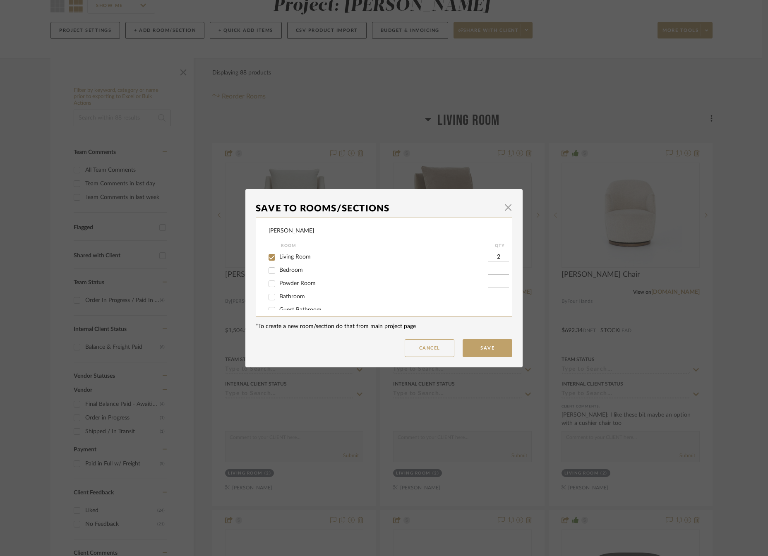
click at [272, 257] on input "Living Room" at bounding box center [271, 257] width 13 height 13
checkbox input "false"
click at [483, 348] on button "Save" at bounding box center [488, 348] width 50 height 18
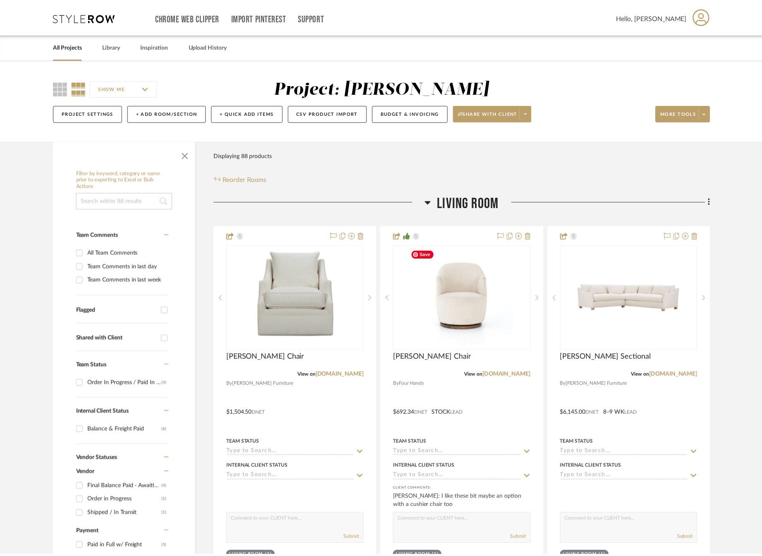
scroll to position [83, 0]
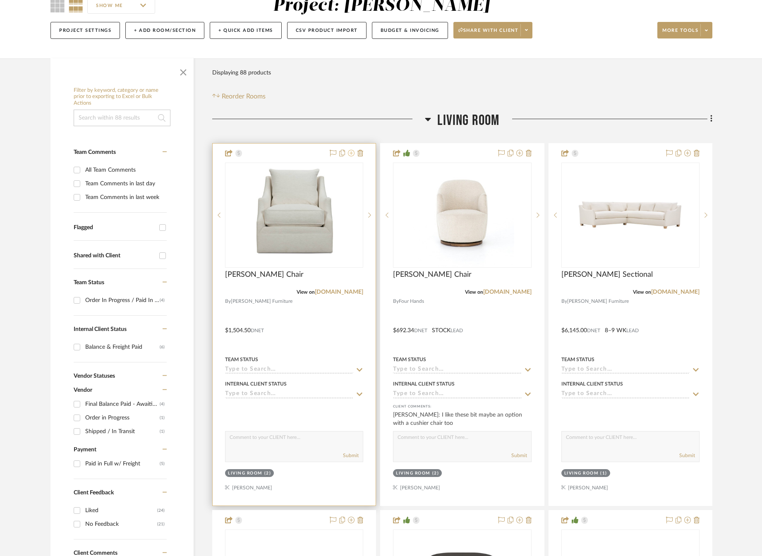
click at [353, 154] on icon at bounding box center [351, 153] width 7 height 7
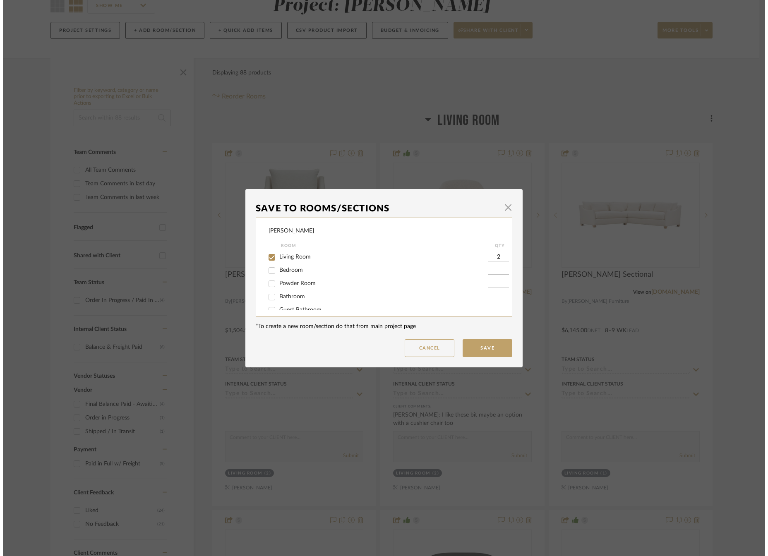
scroll to position [0, 0]
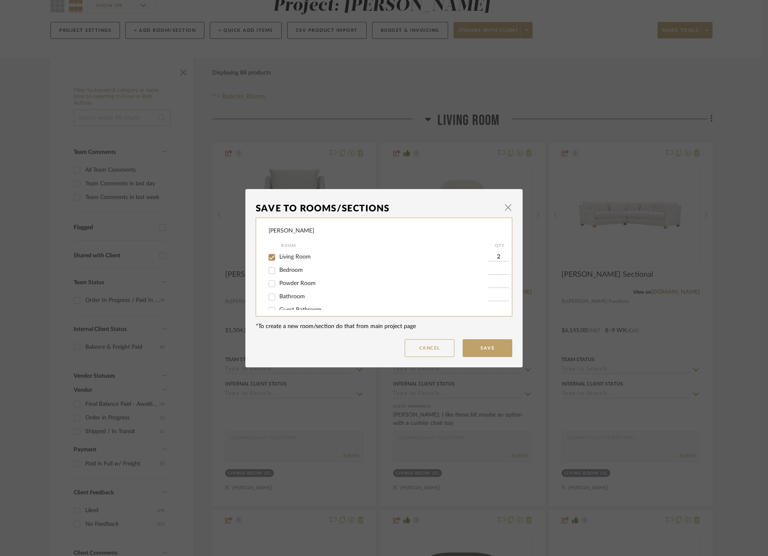
click at [269, 256] on input "Living Room" at bounding box center [271, 257] width 13 height 13
checkbox input "false"
click at [487, 344] on button "Save" at bounding box center [488, 348] width 50 height 18
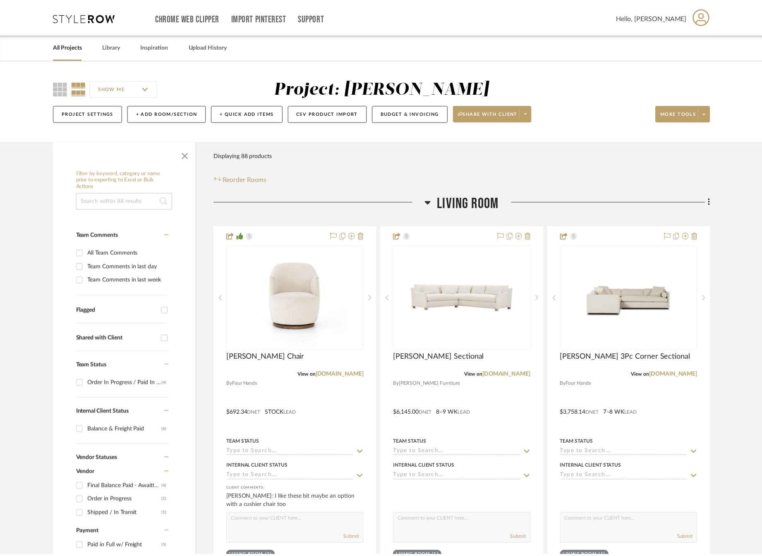
scroll to position [83, 0]
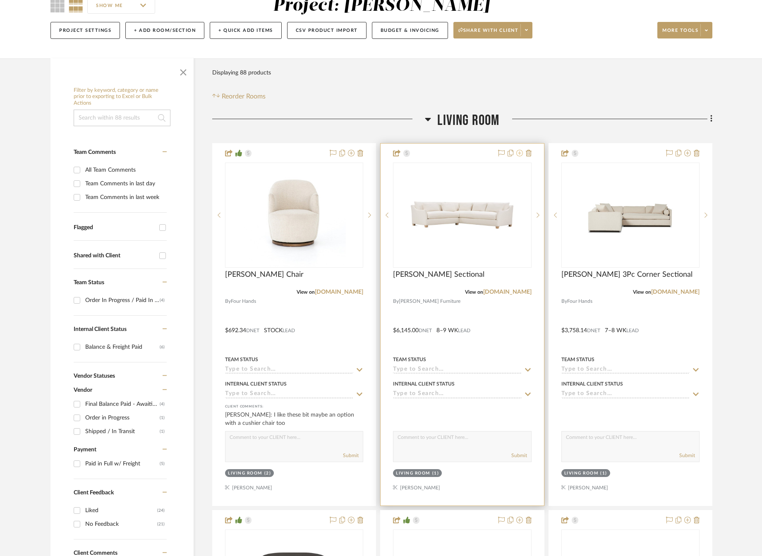
click at [519, 155] on icon at bounding box center [519, 153] width 7 height 7
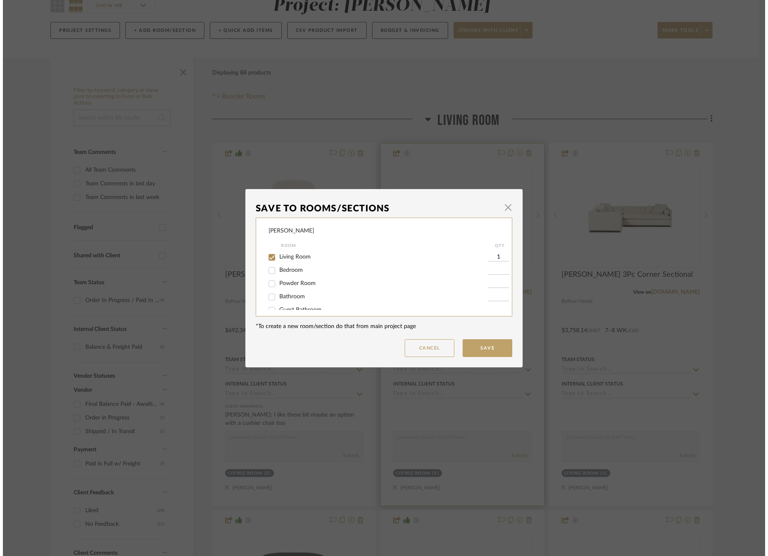
scroll to position [0, 0]
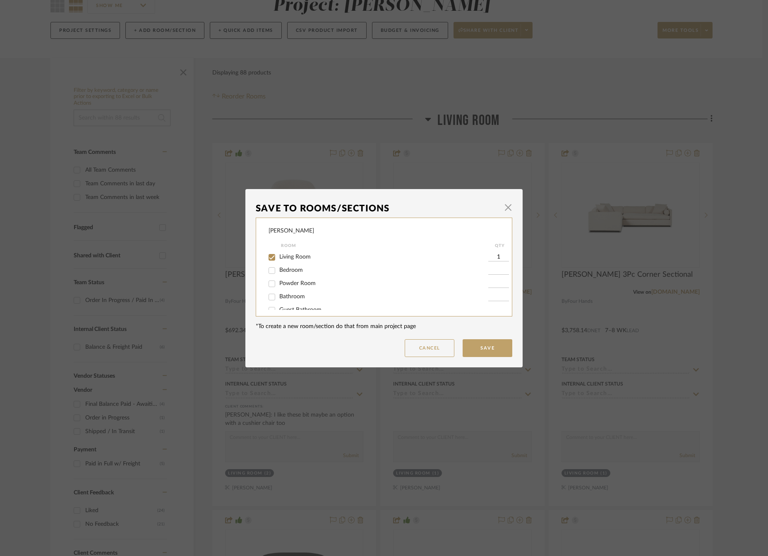
click at [270, 256] on input "Living Room" at bounding box center [271, 257] width 13 height 13
checkbox input "false"
click at [485, 348] on button "Save" at bounding box center [488, 348] width 50 height 18
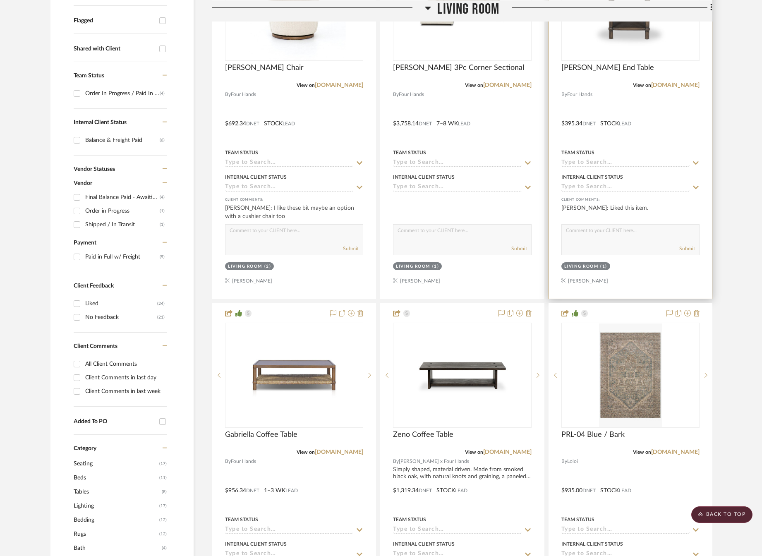
scroll to position [331, 0]
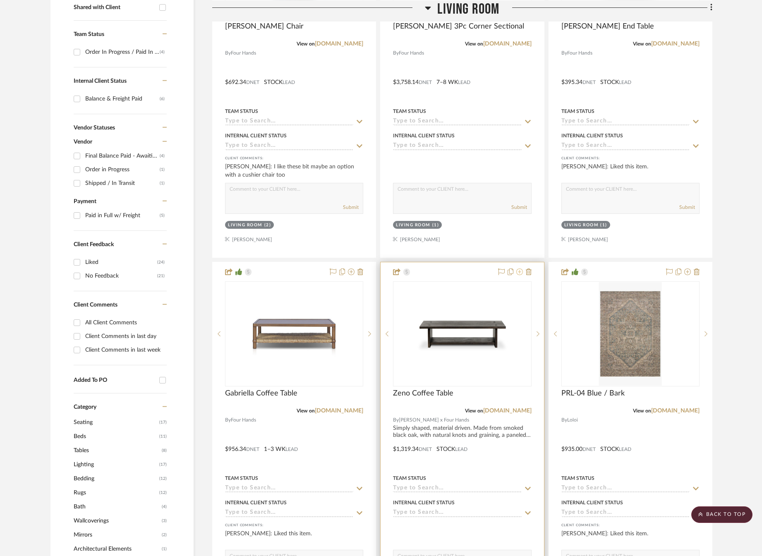
click at [520, 272] on icon at bounding box center [519, 272] width 7 height 7
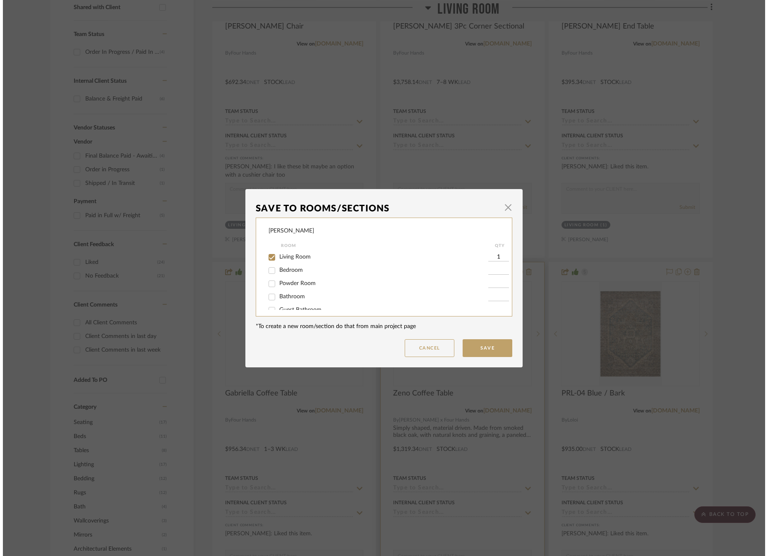
scroll to position [0, 0]
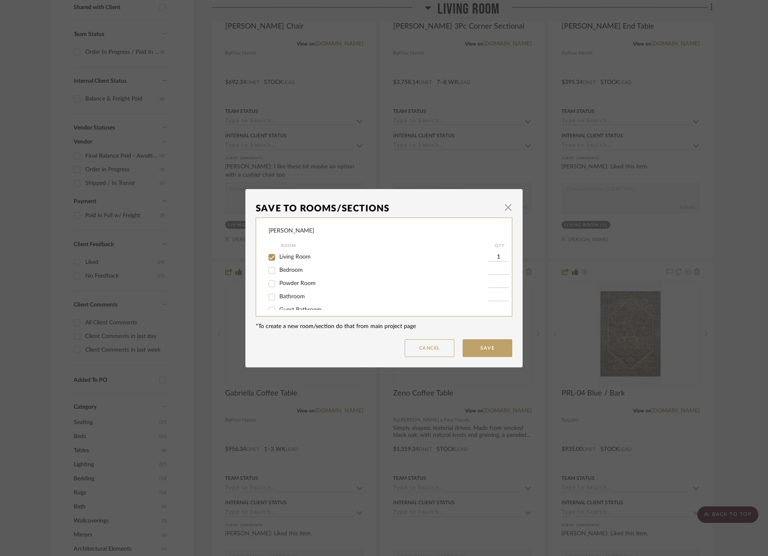
click at [268, 258] on input "Living Room" at bounding box center [271, 257] width 13 height 13
checkbox input "false"
click at [497, 354] on button "Save" at bounding box center [488, 348] width 50 height 18
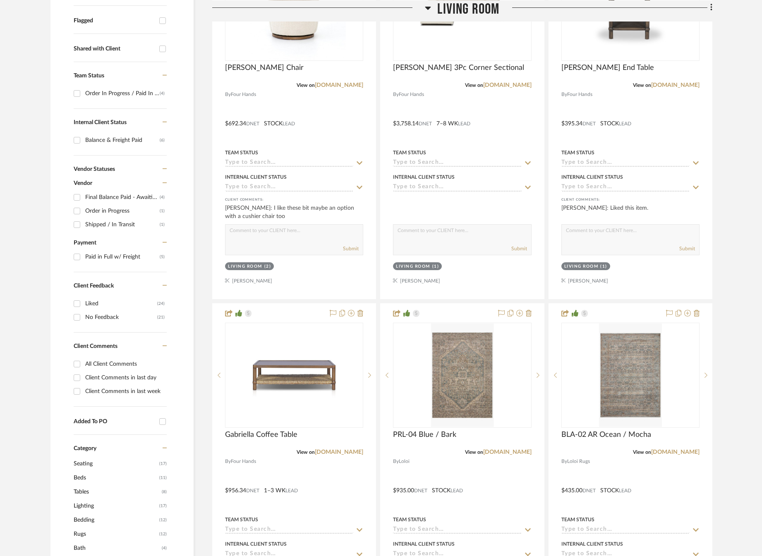
scroll to position [248, 0]
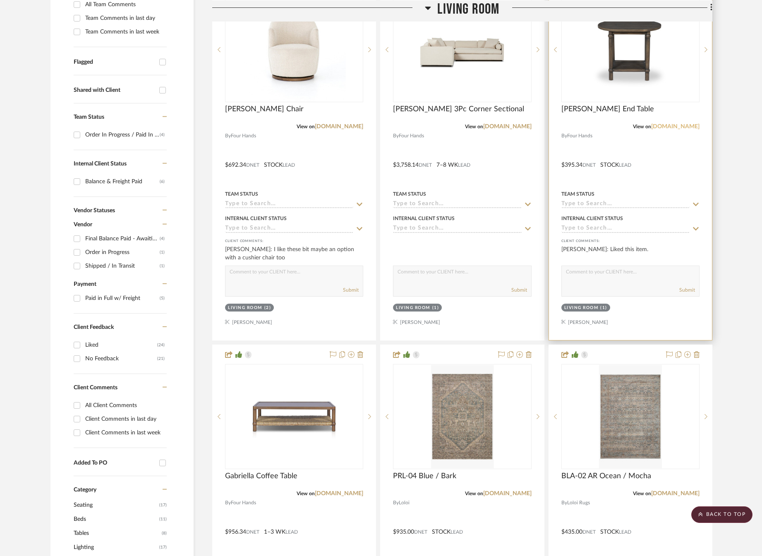
click at [672, 126] on link "[DOMAIN_NAME]" at bounding box center [675, 127] width 48 height 6
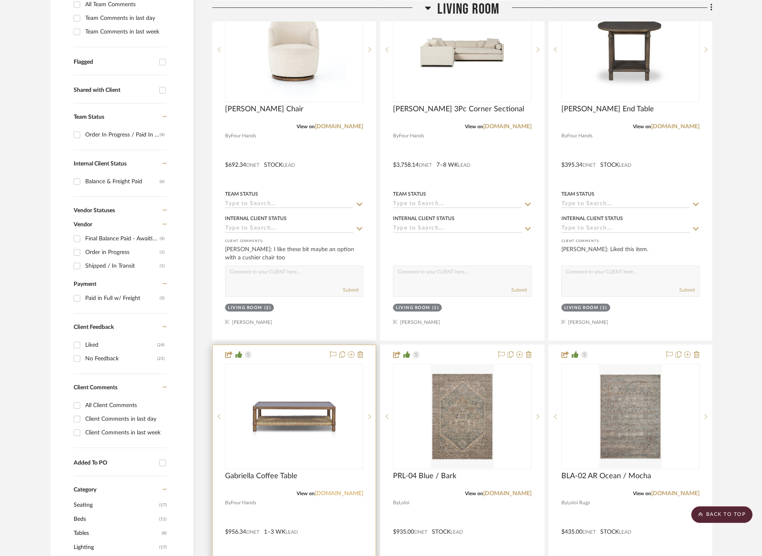
click at [336, 491] on link "[DOMAIN_NAME]" at bounding box center [339, 494] width 48 height 6
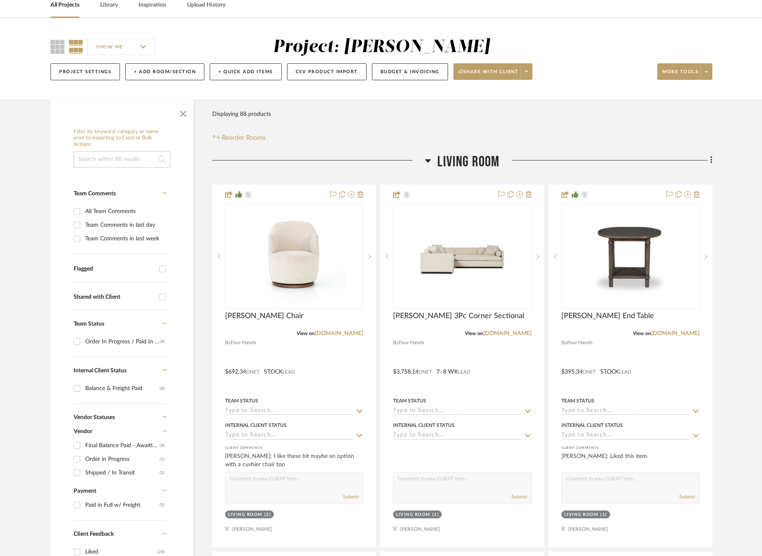
scroll to position [0, 0]
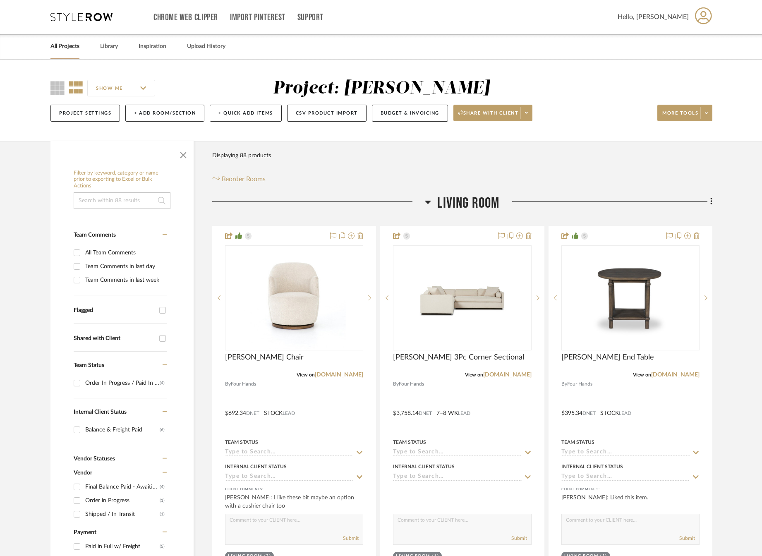
click at [72, 47] on link "All Projects" at bounding box center [64, 46] width 29 height 11
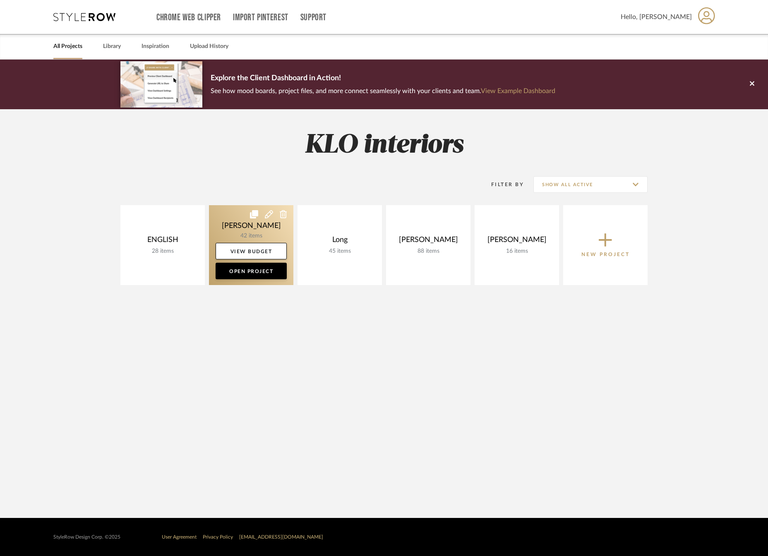
click at [245, 229] on link at bounding box center [251, 245] width 84 height 80
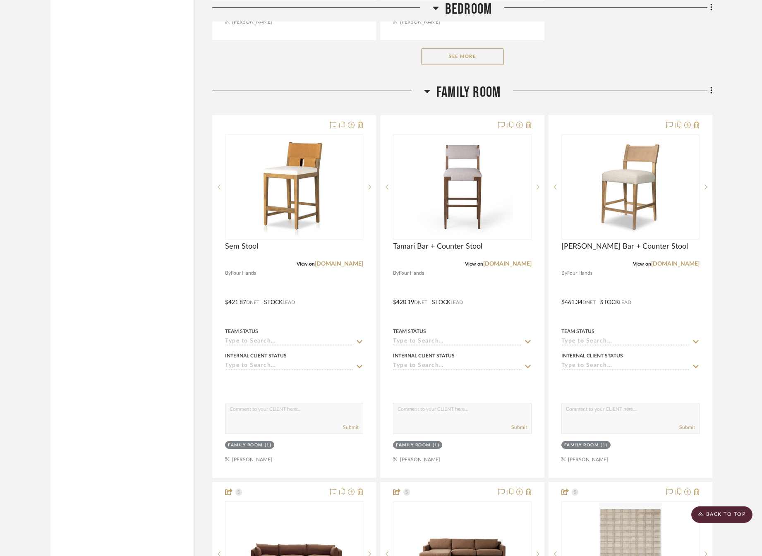
scroll to position [1365, 0]
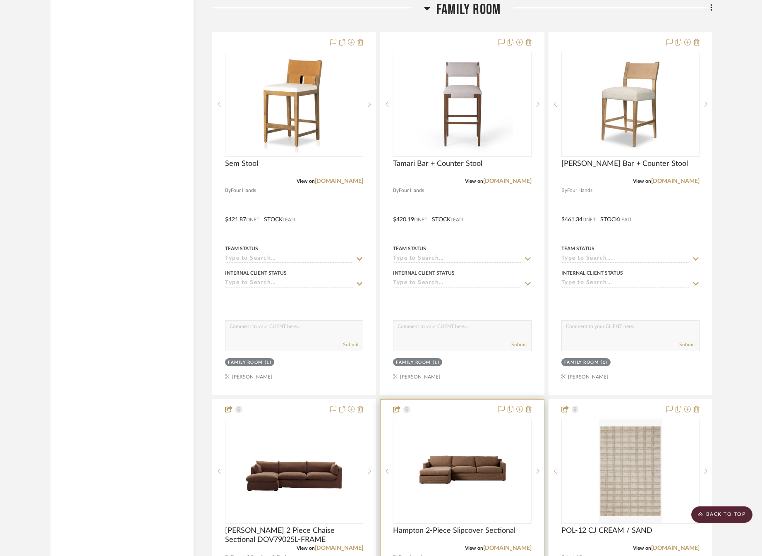
click at [449, 468] on div "0" at bounding box center [461, 471] width 137 height 104
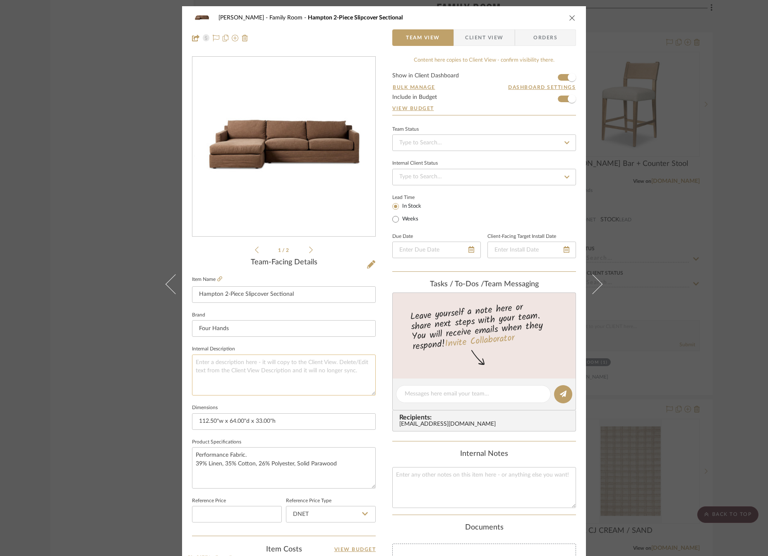
scroll to position [41, 0]
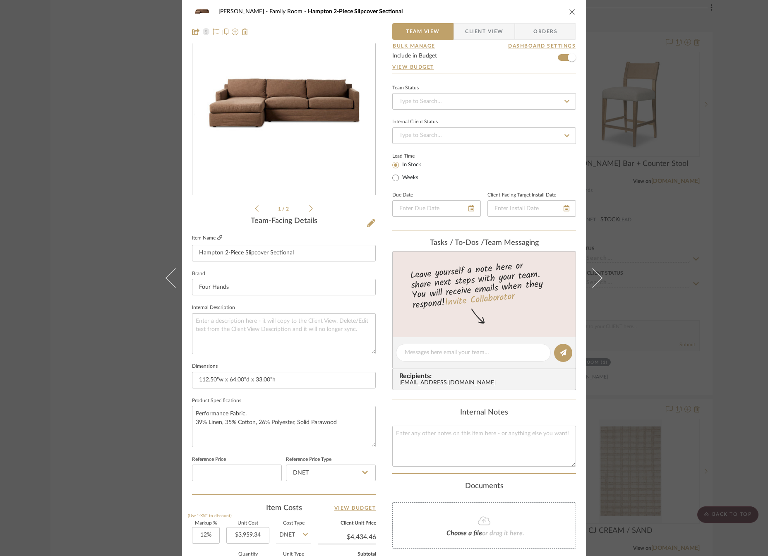
click at [218, 237] on icon at bounding box center [219, 237] width 5 height 5
click at [569, 14] on icon "close" at bounding box center [572, 11] width 7 height 7
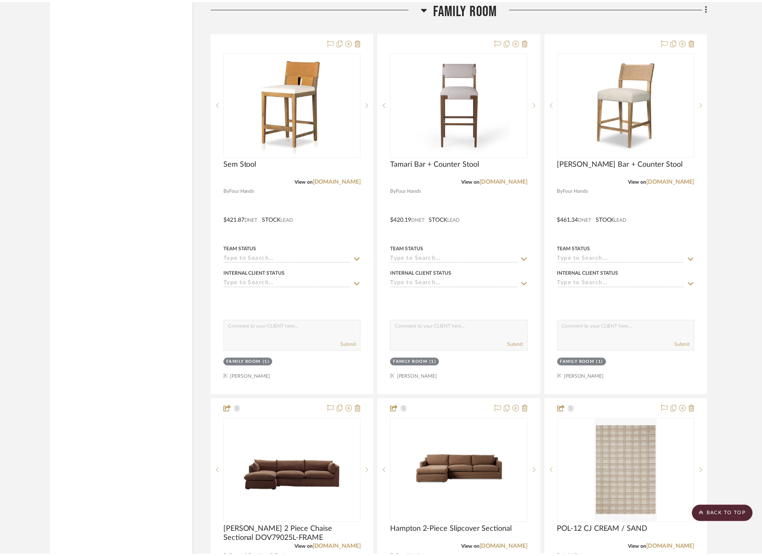
scroll to position [1365, 0]
